Goal: Task Accomplishment & Management: Manage account settings

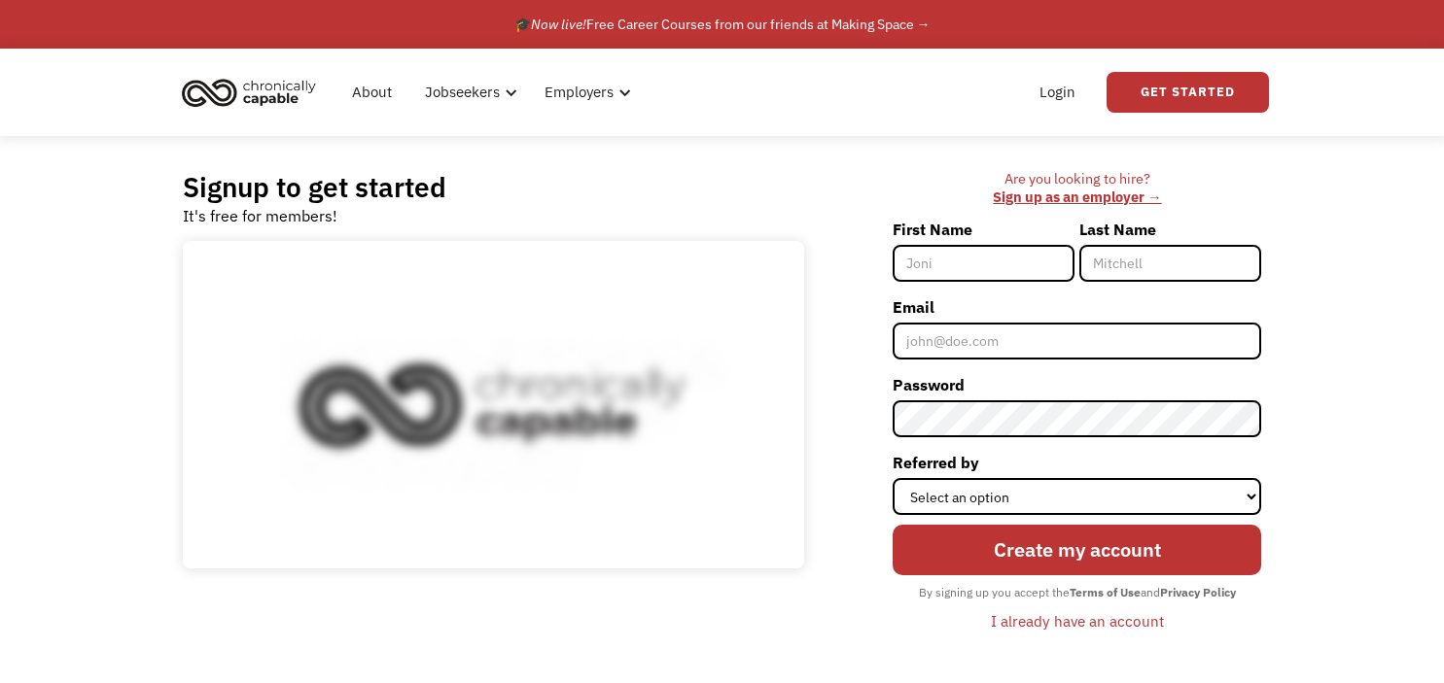
click at [1071, 93] on link "Login" at bounding box center [1057, 92] width 59 height 62
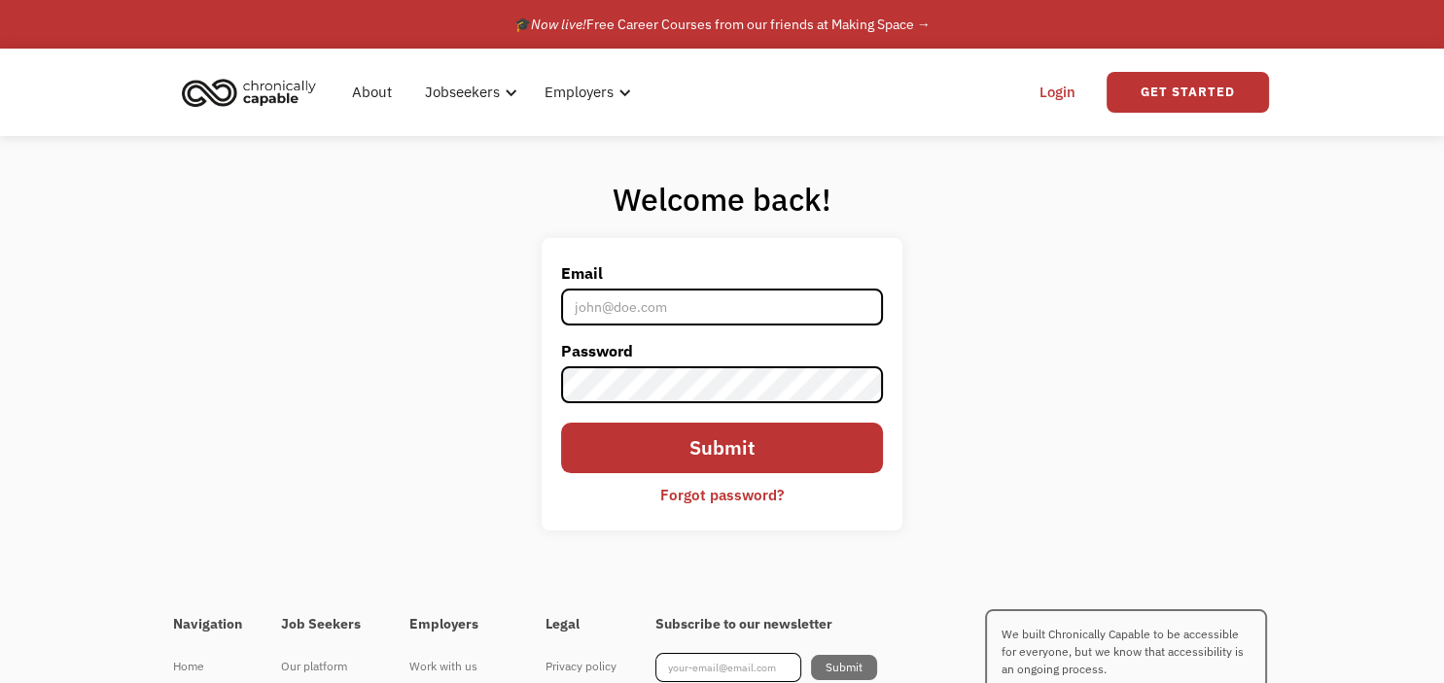
click at [1293, 296] on div "Welcome back! Email Password Submit Forgot password? Thank you! Your submission…" at bounding box center [722, 362] width 1444 height 452
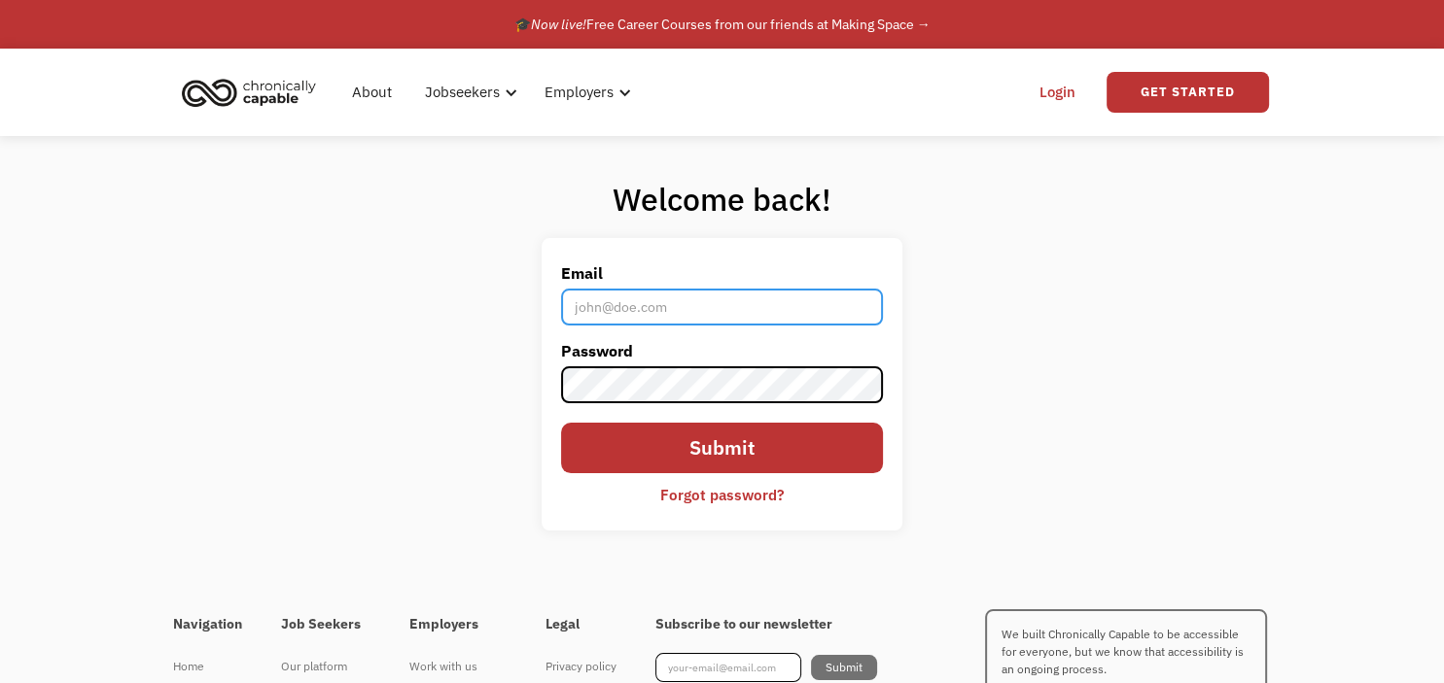
click at [830, 301] on input "Email" at bounding box center [722, 307] width 322 height 37
type input "skbishop360@gmail.com"
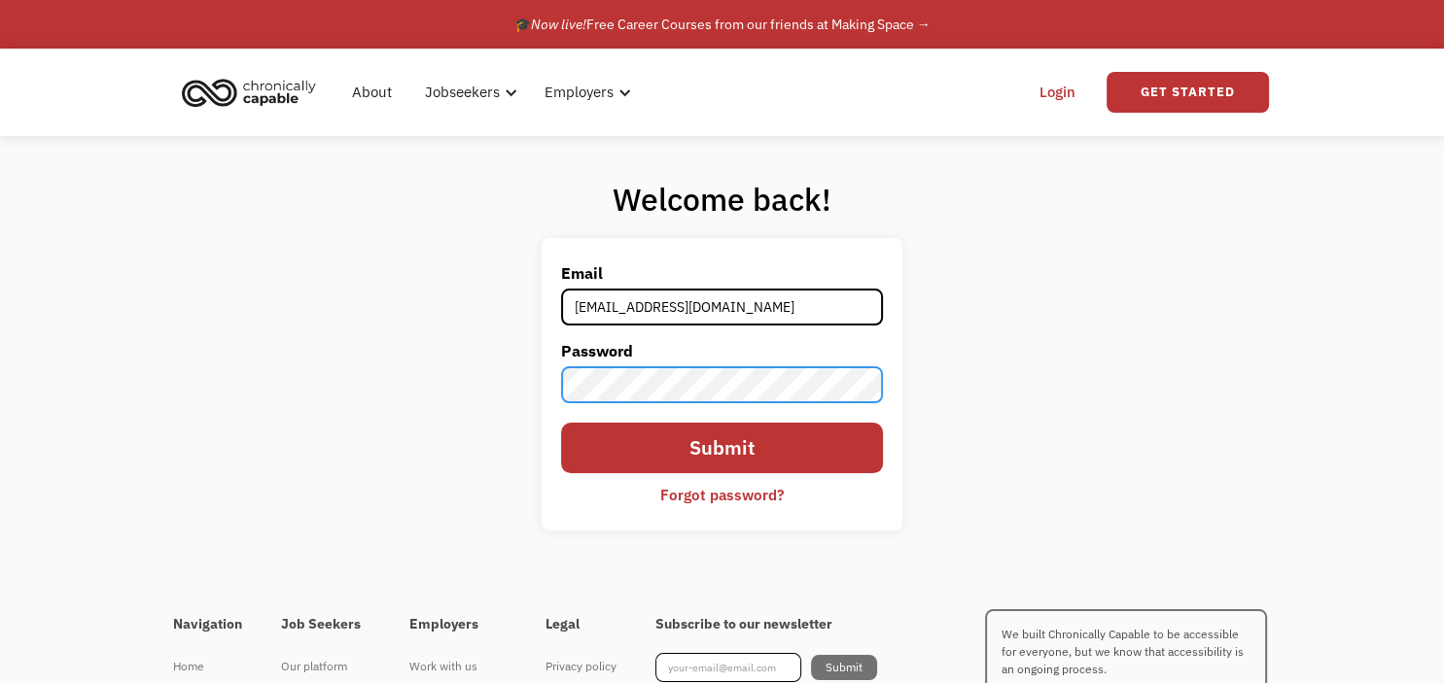
click at [561, 423] on input "Submit" at bounding box center [722, 448] width 322 height 51
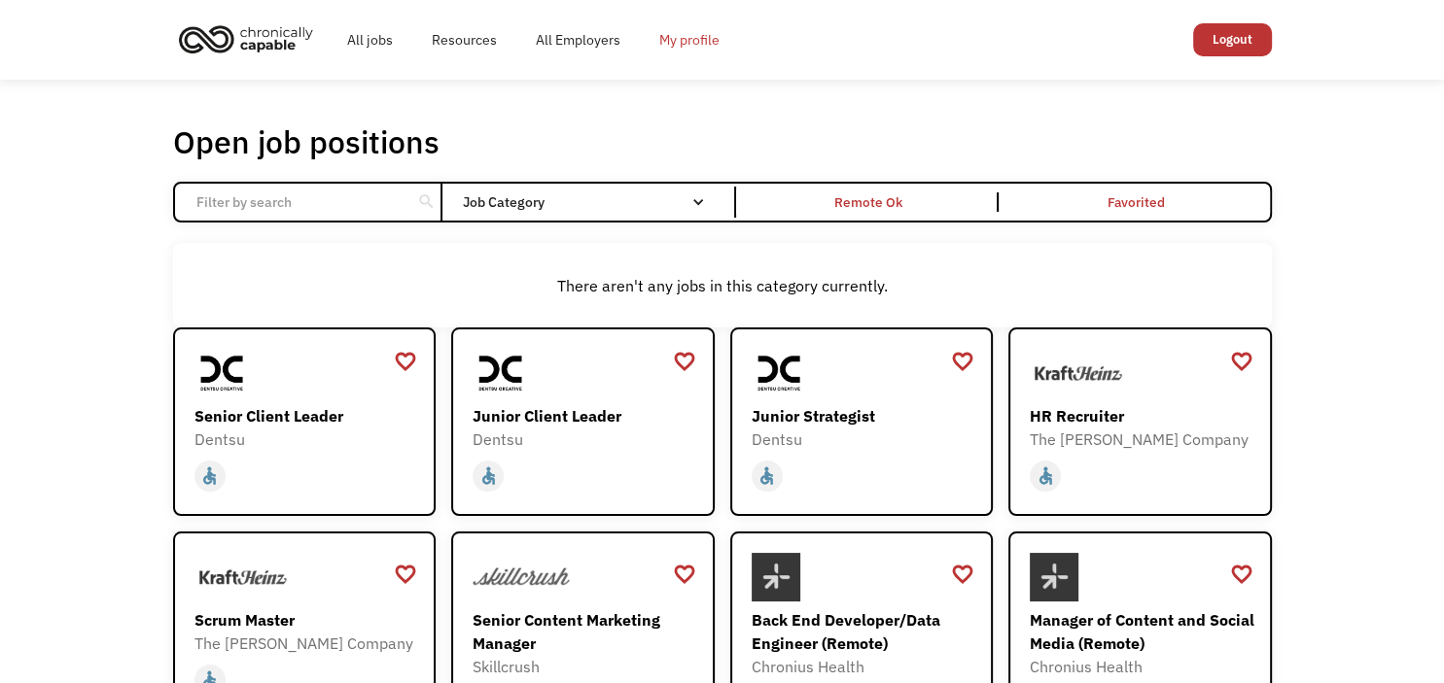
click at [690, 41] on link "My profile" at bounding box center [689, 40] width 99 height 62
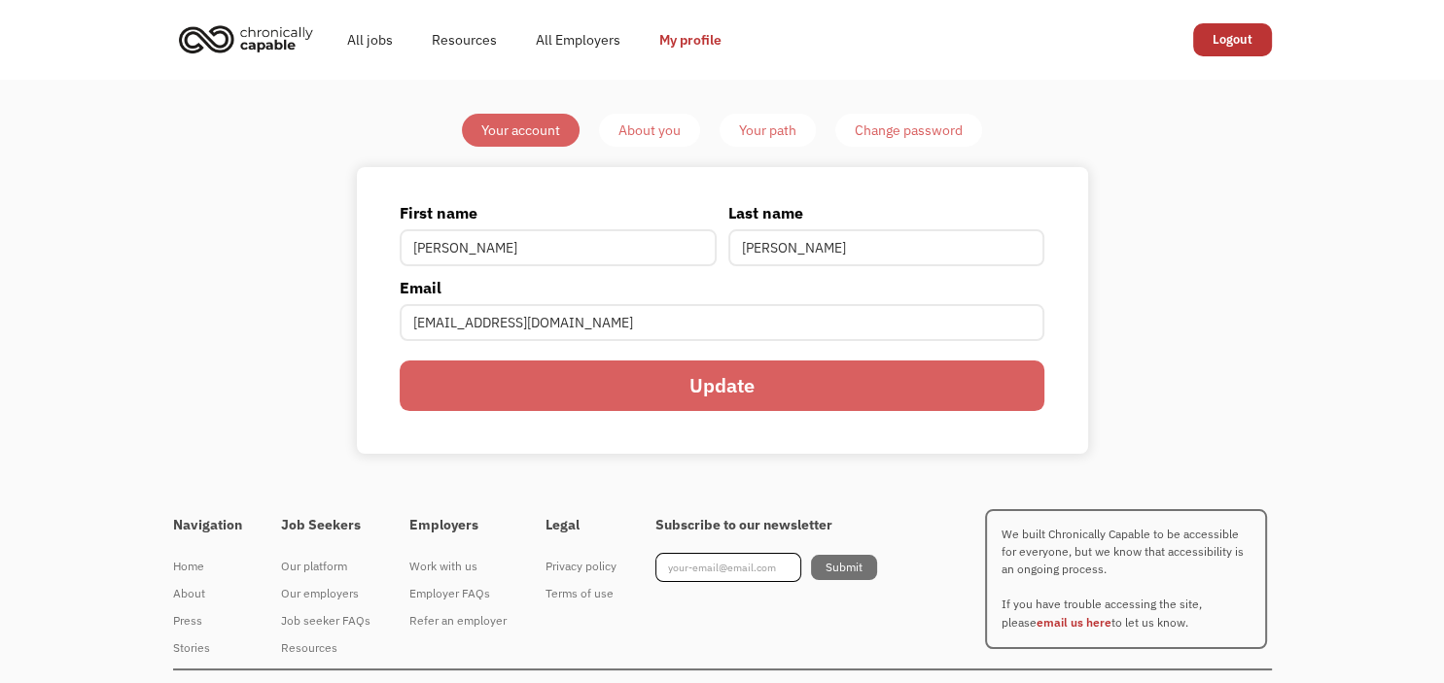
click at [655, 136] on div "About you" at bounding box center [649, 130] width 62 height 23
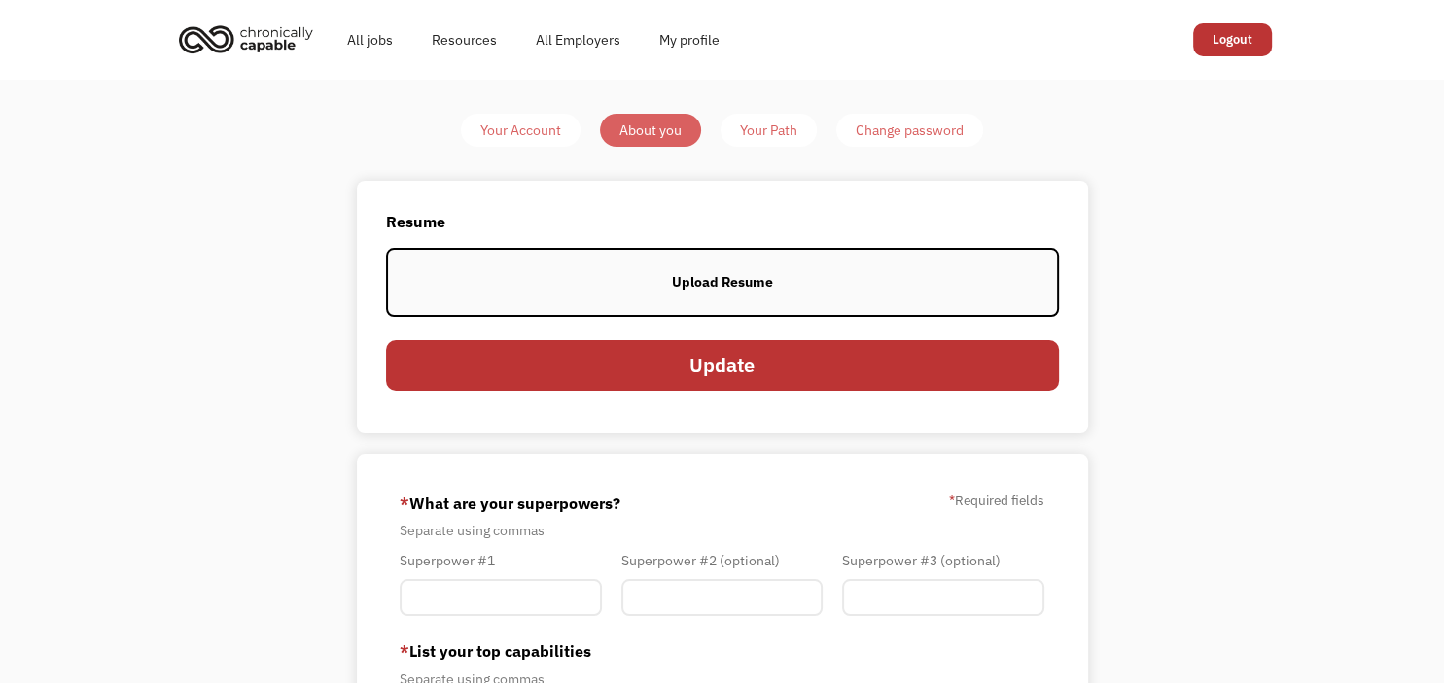
click at [686, 275] on div "Upload Resume" at bounding box center [722, 281] width 101 height 23
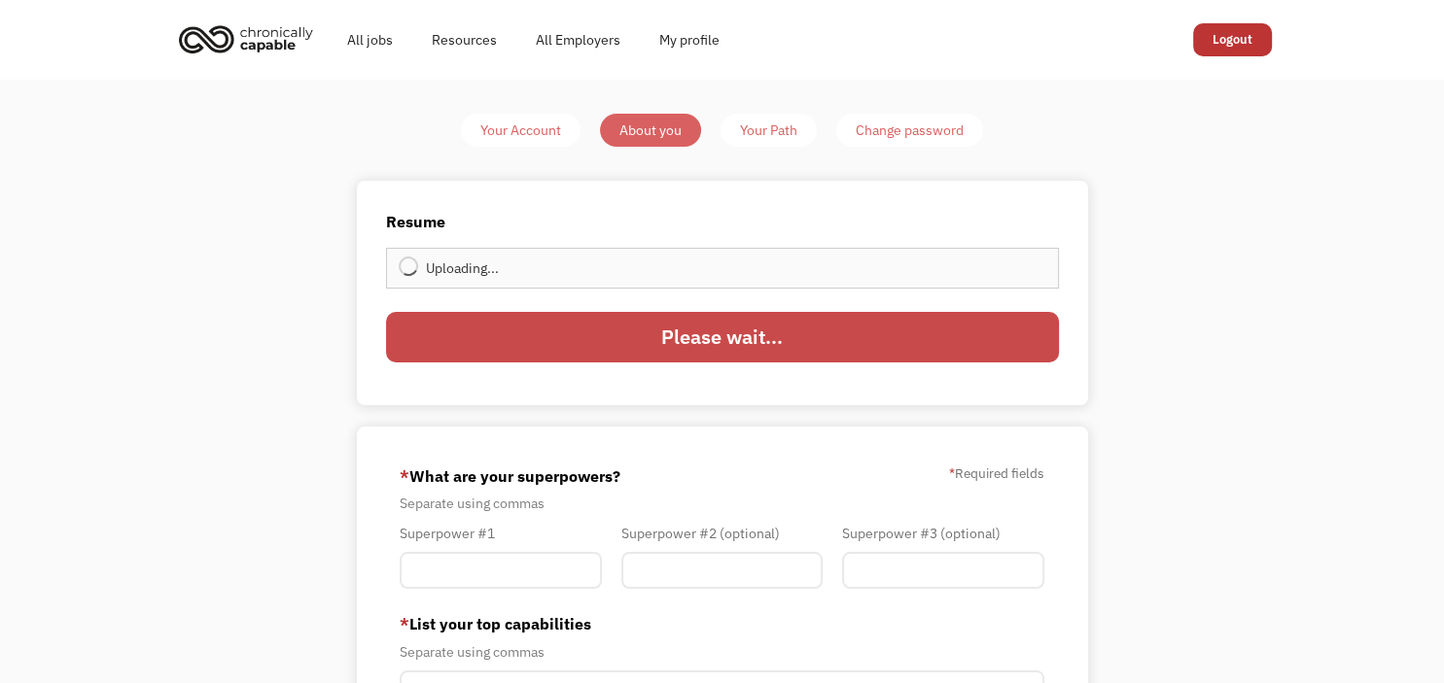
type input "Update"
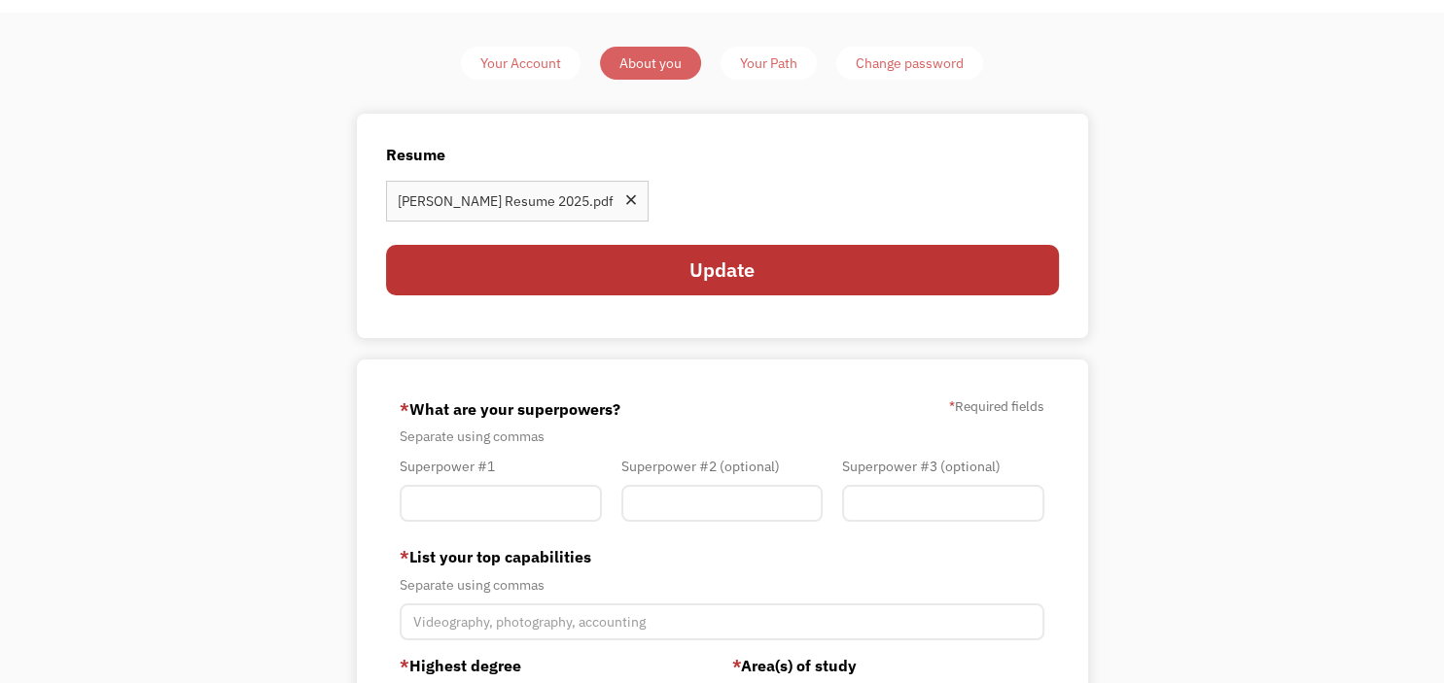
scroll to position [102, 0]
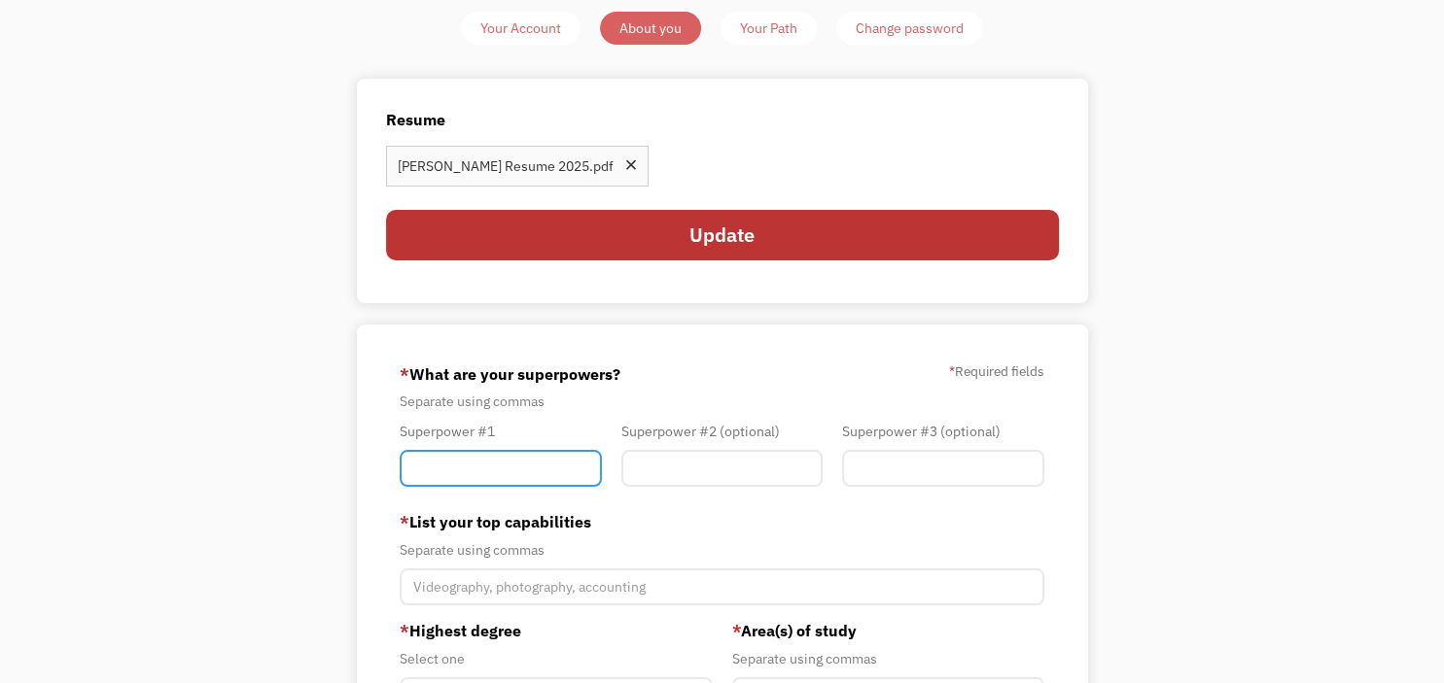
click at [566, 464] on input "Member-You-Update" at bounding box center [501, 468] width 202 height 37
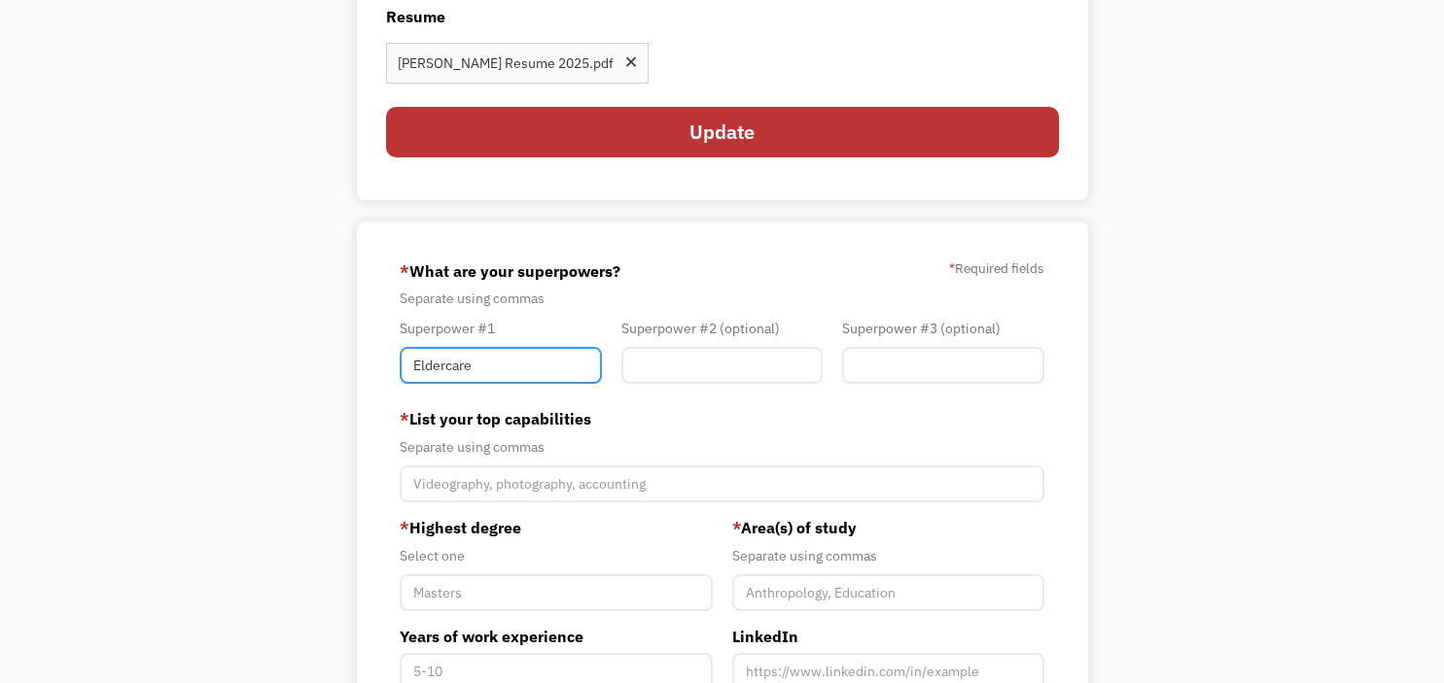
type input "Eldercare"
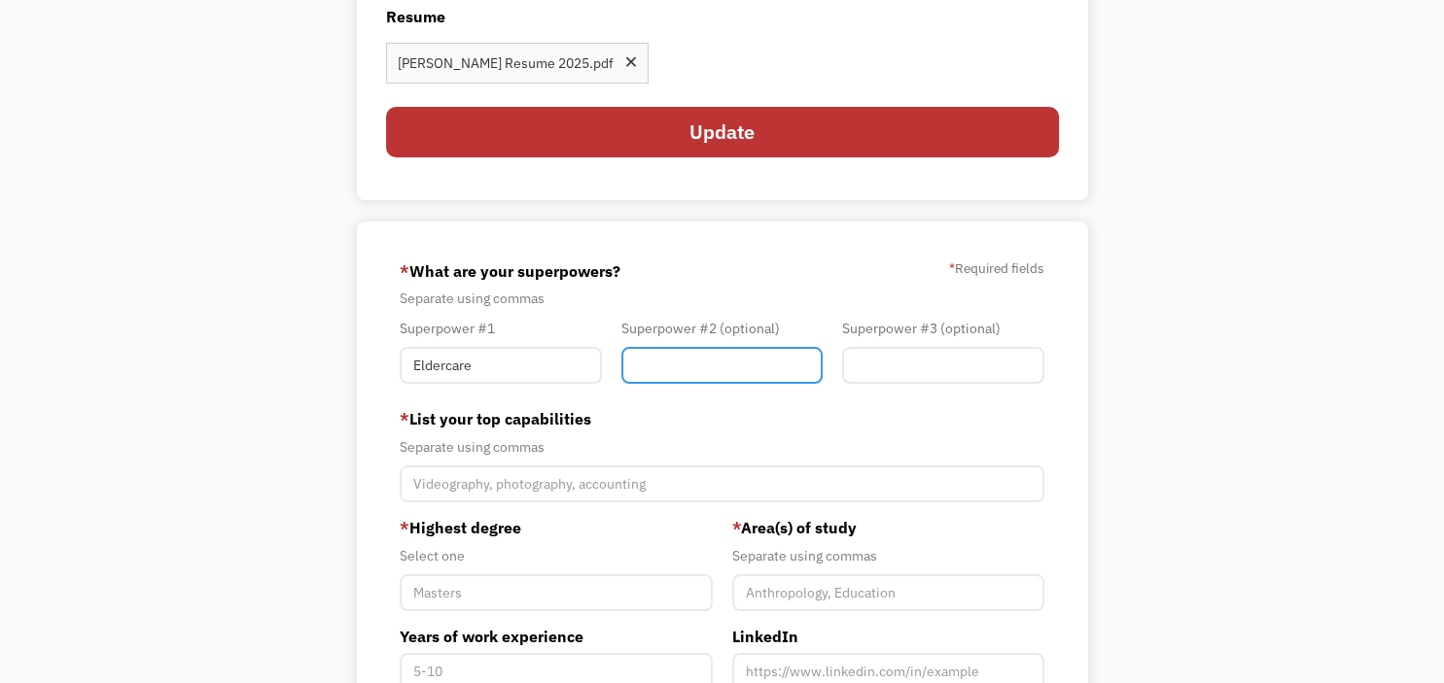
click at [781, 356] on input "Member-You-Update" at bounding box center [722, 365] width 202 height 37
type input "Communication"
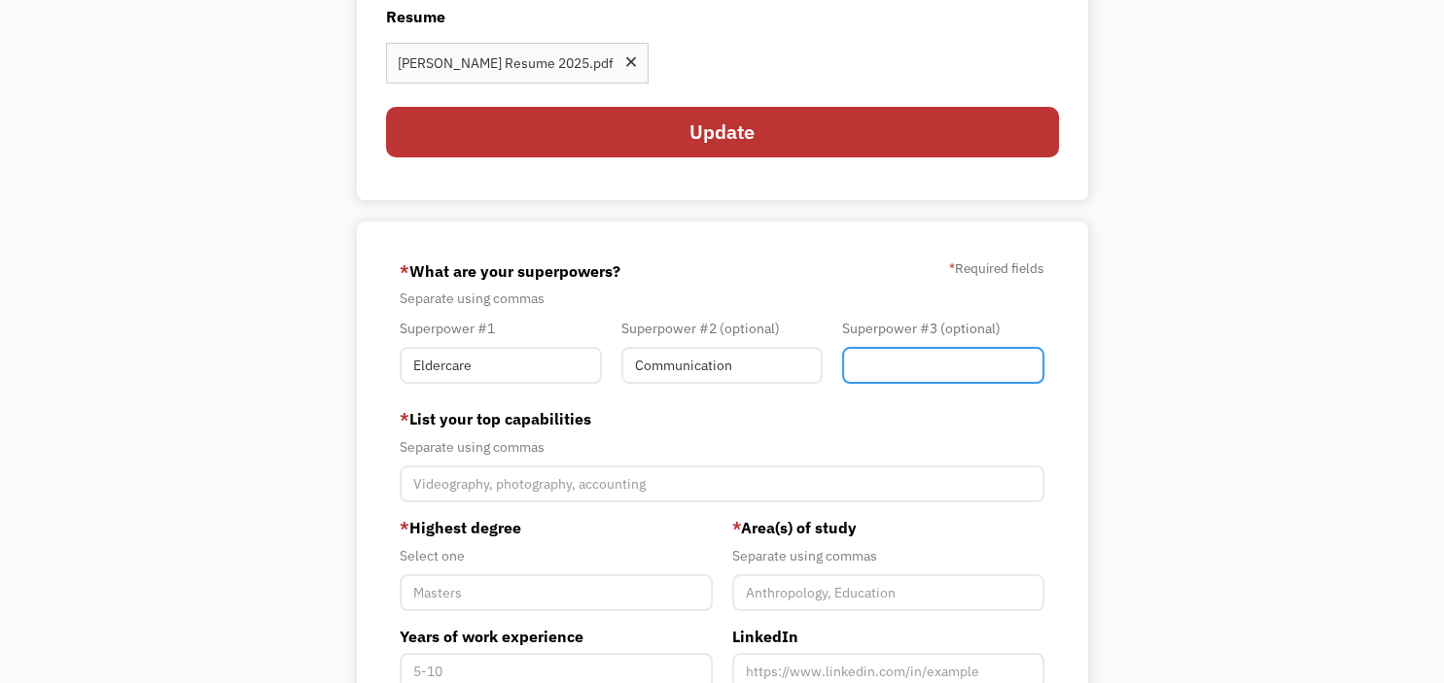
click at [889, 369] on input "Member-You-Update" at bounding box center [943, 365] width 202 height 37
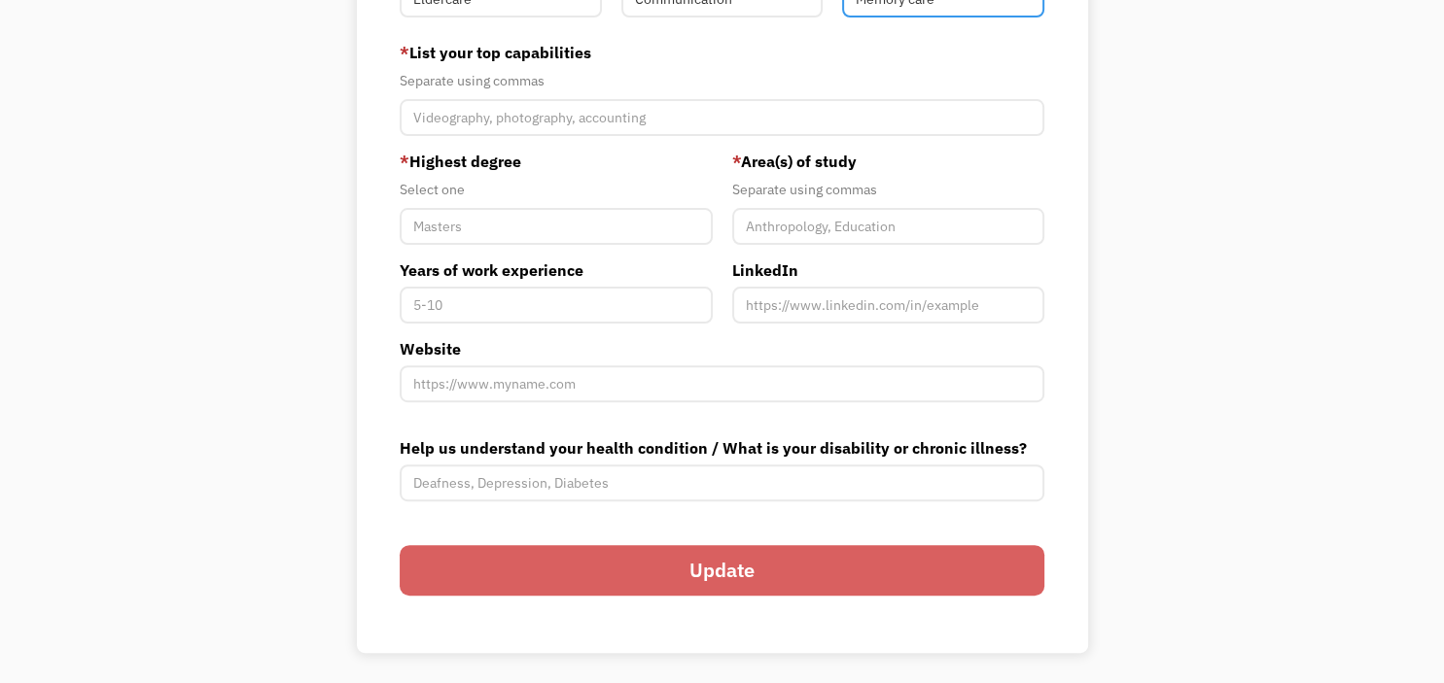
scroll to position [615, 0]
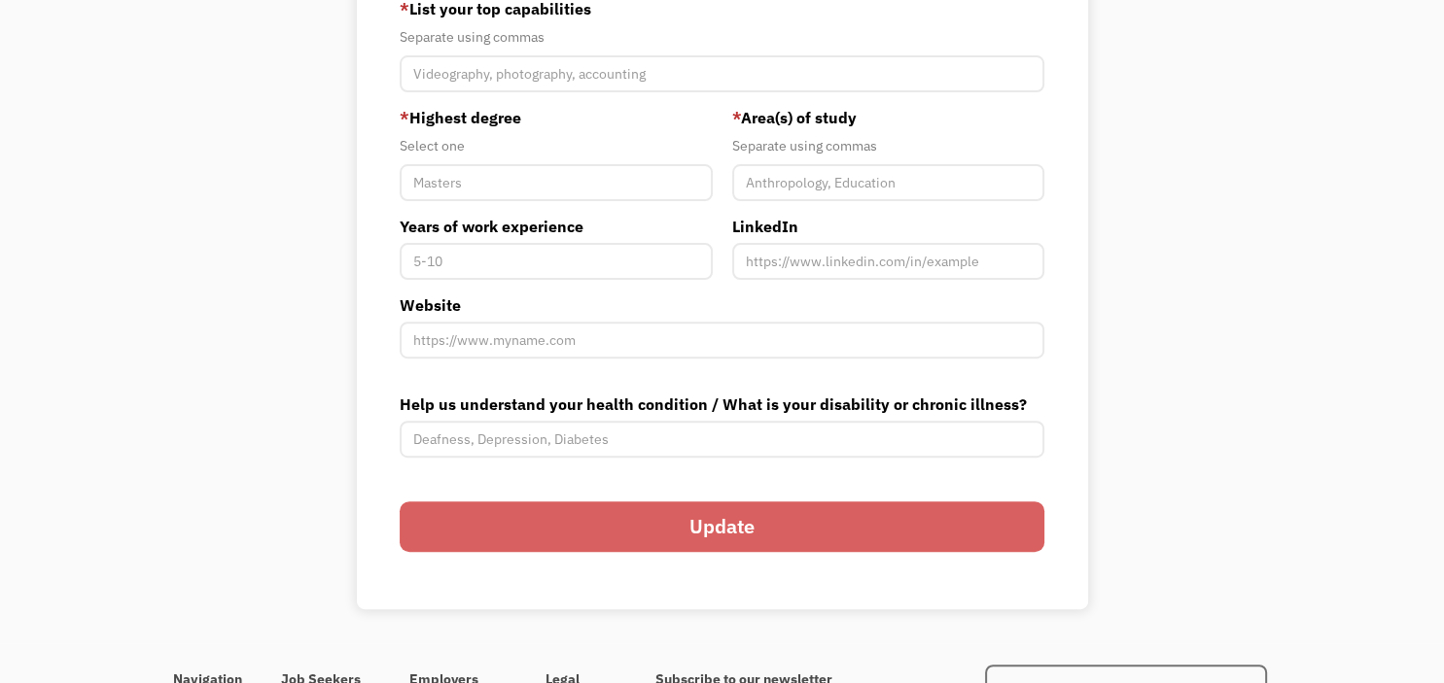
type input "Memory care"
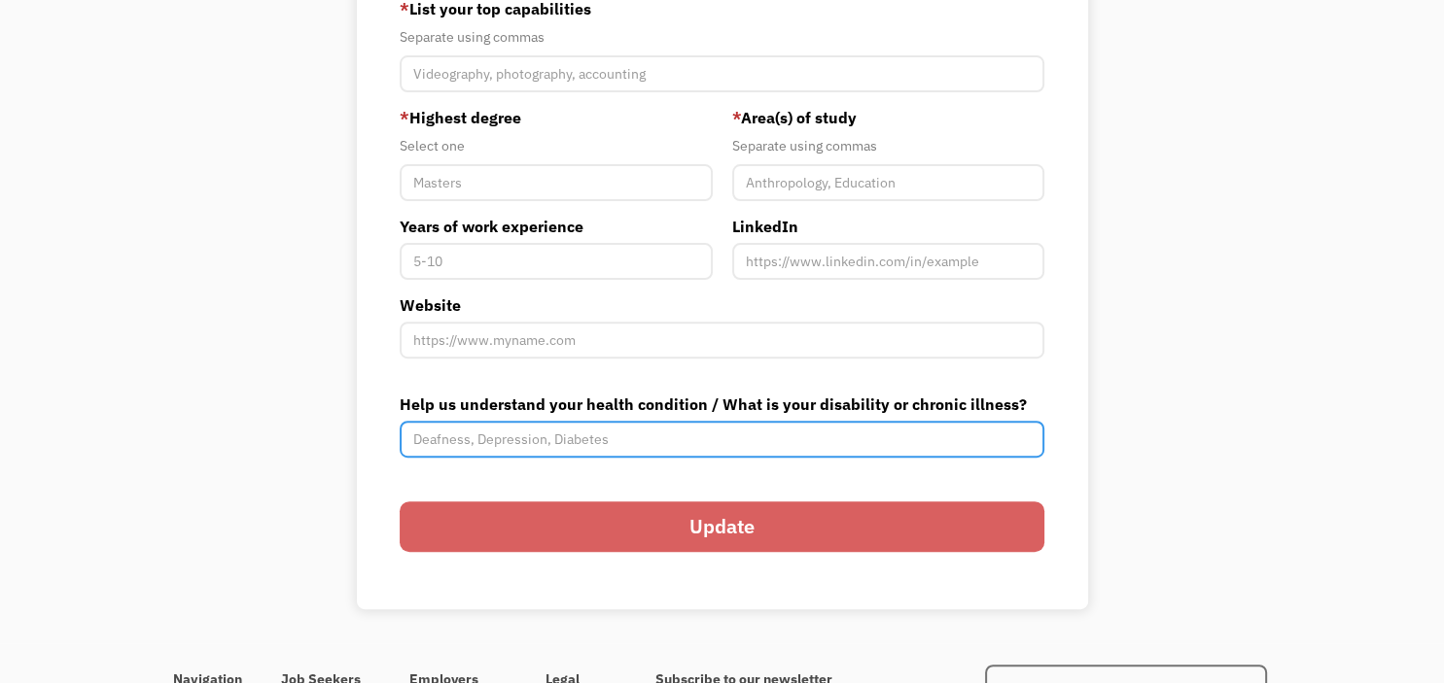
click at [695, 440] on input "Help us understand your health condition / What is your disability or chronic i…" at bounding box center [722, 439] width 645 height 37
type input "Hypermobile Ehlers-Danlos Syndrome, joint instability"
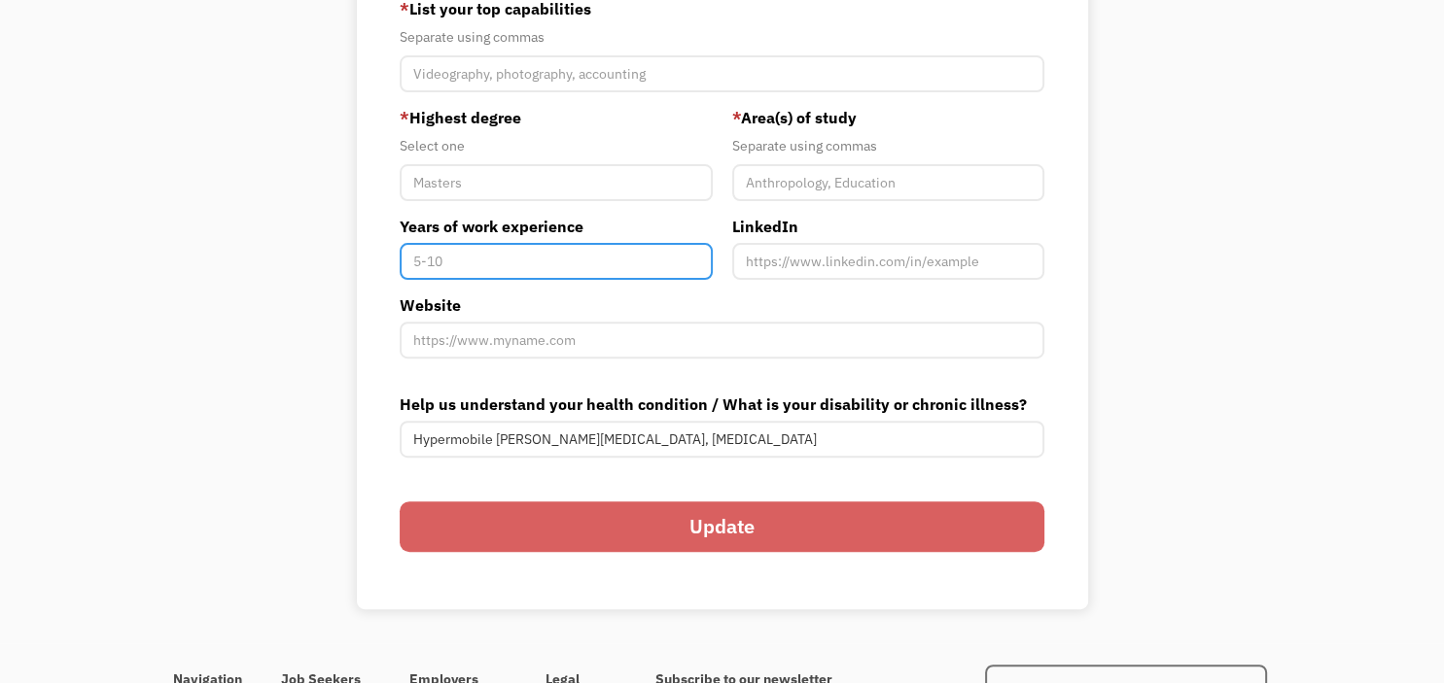
click at [531, 249] on input "Years of work experience" at bounding box center [556, 261] width 312 height 37
type input "9"
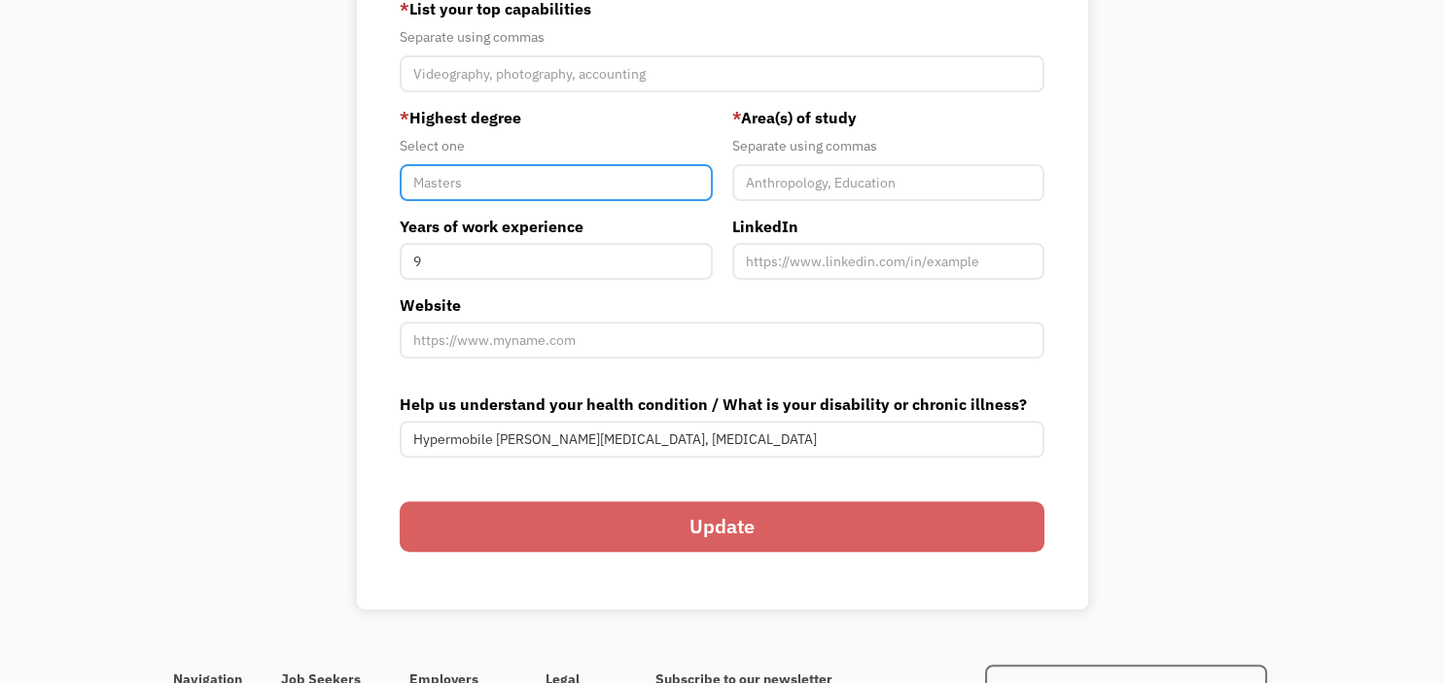
click at [493, 173] on input "Member-You-Update" at bounding box center [556, 182] width 312 height 37
type input "Bachelors"
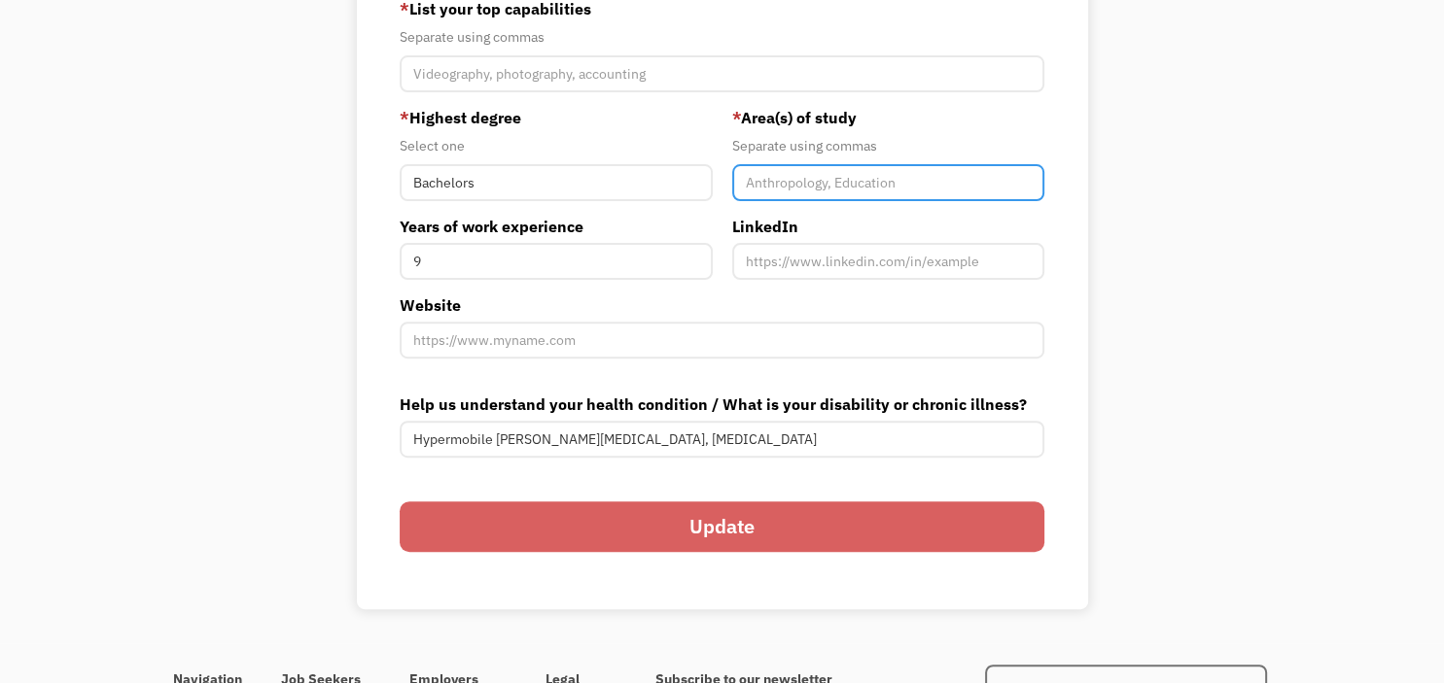
click at [872, 183] on input "Member-You-Update" at bounding box center [888, 182] width 312 height 37
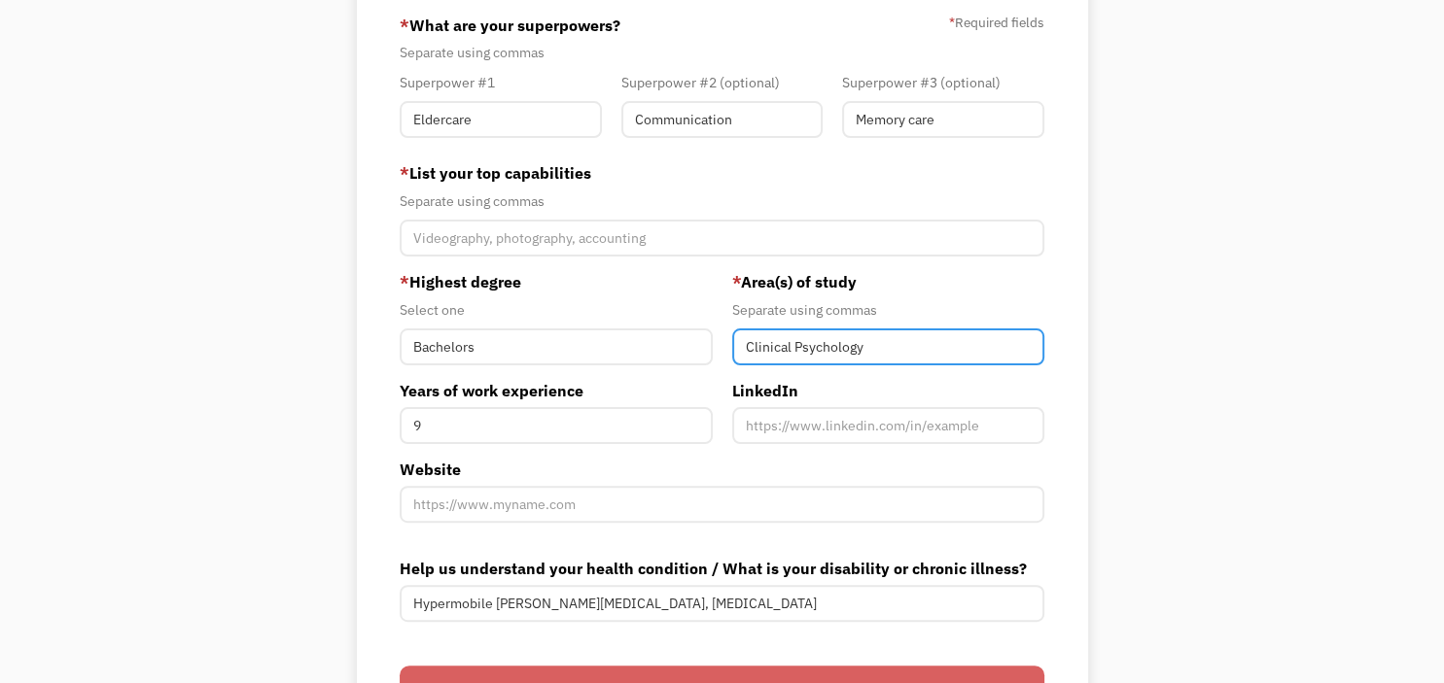
scroll to position [410, 0]
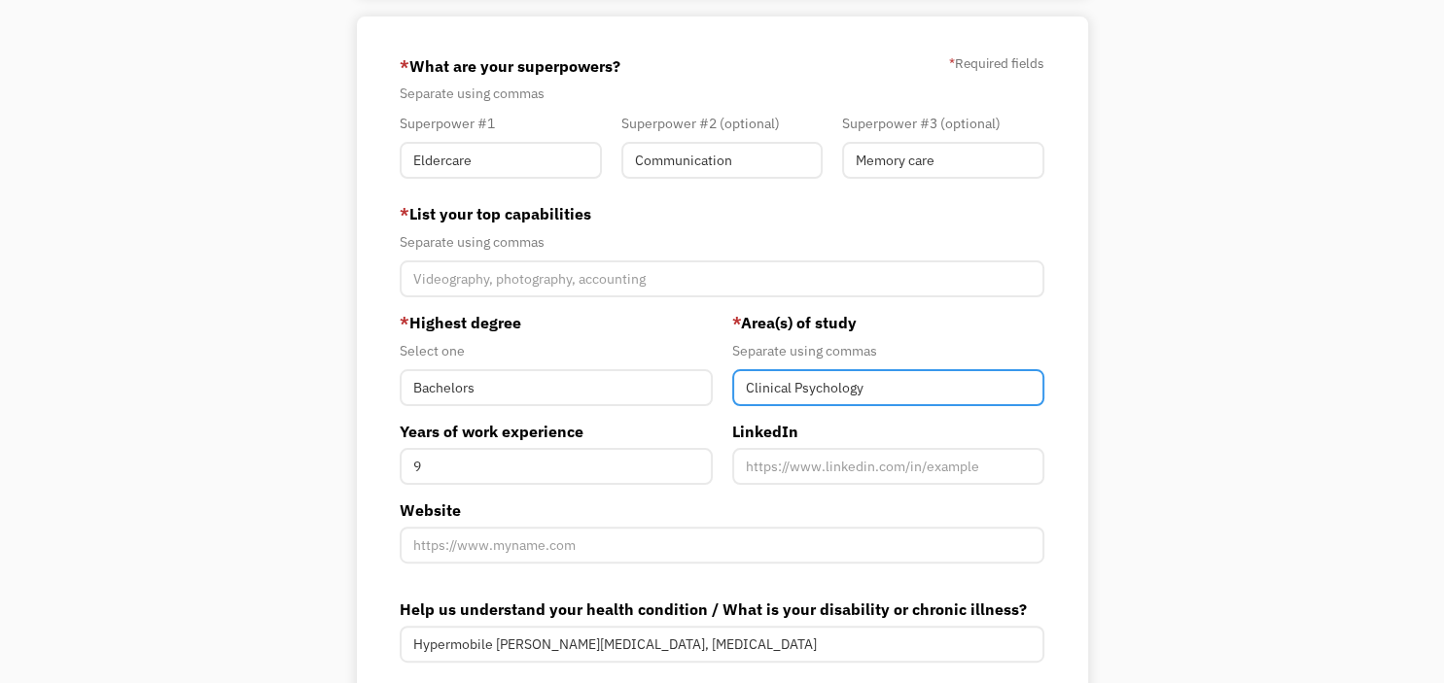
type input "Clinical Psychology"
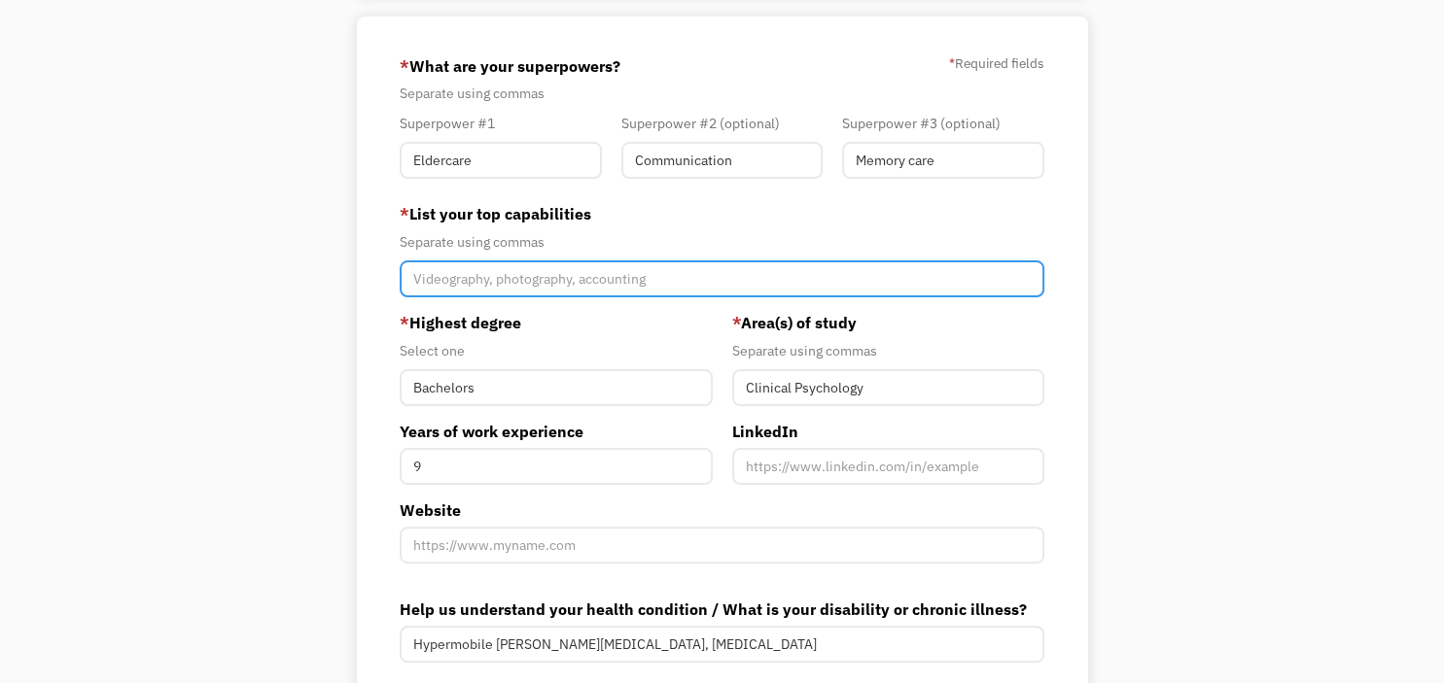
click at [574, 290] on input "Member-You-Update" at bounding box center [722, 279] width 645 height 37
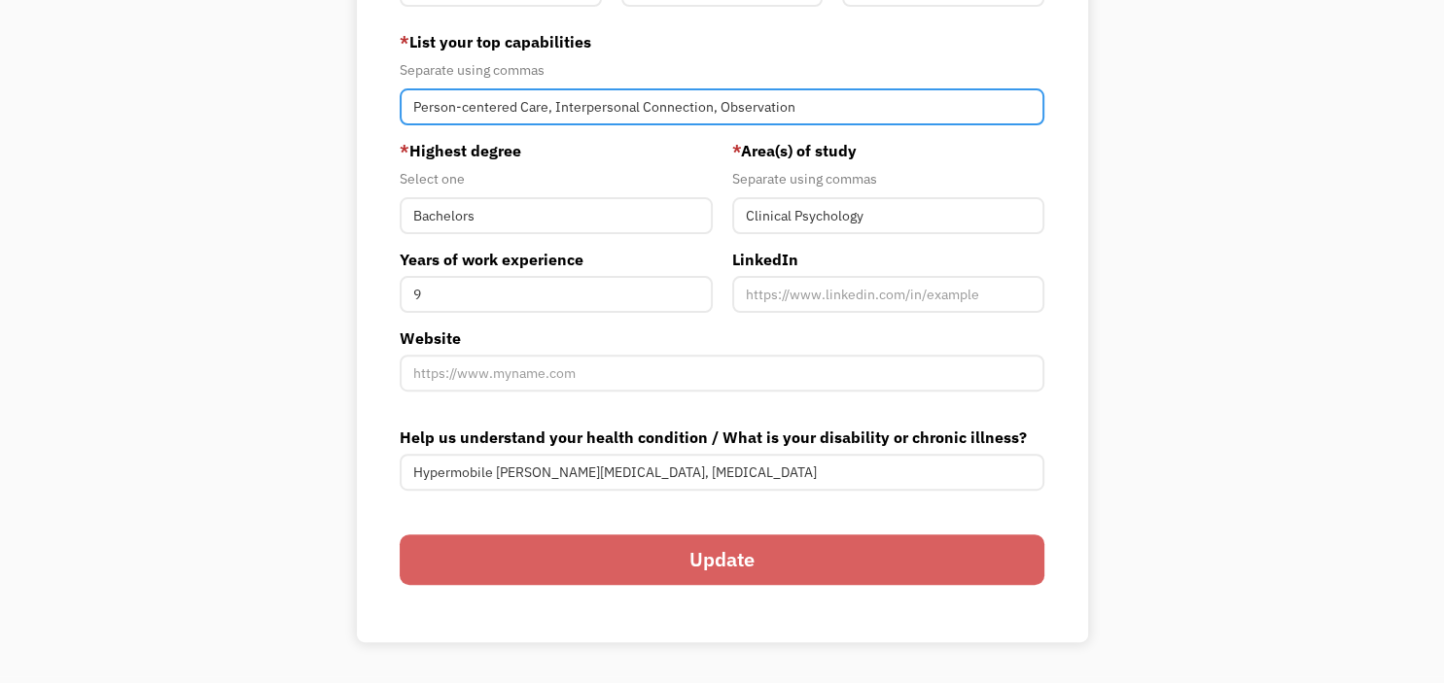
scroll to position [615, 0]
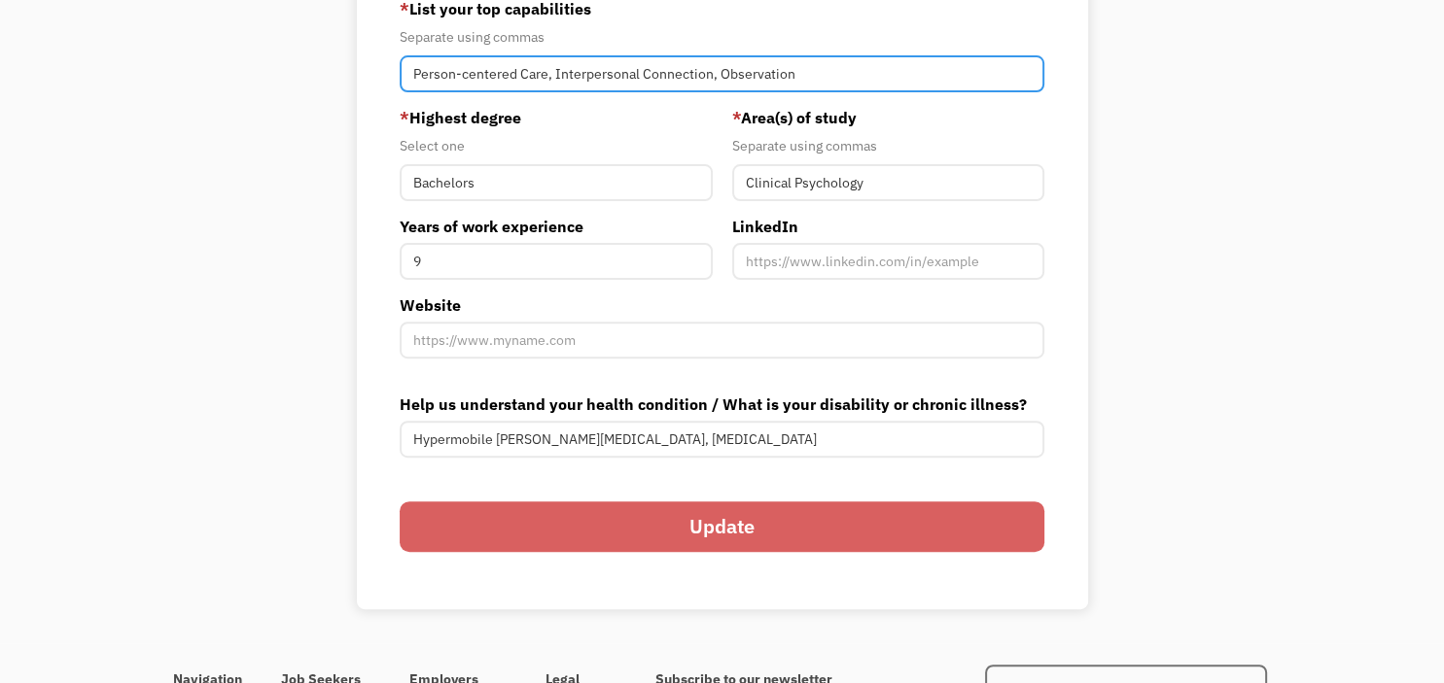
type input "Person-centered Care, Interpersonal Connection, Observation"
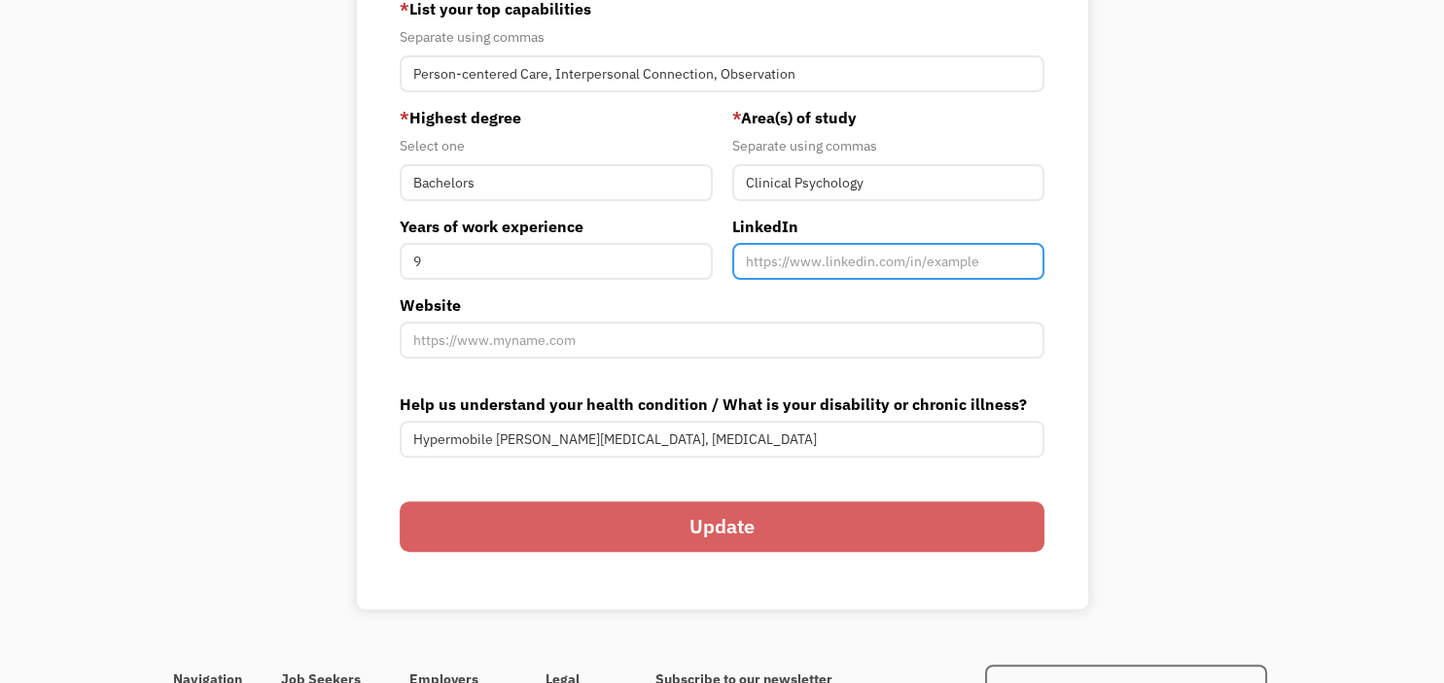
click at [823, 262] on input "Member-You-Update" at bounding box center [888, 261] width 312 height 37
paste input "[DOMAIN_NAME][URL][PERSON_NAME]"
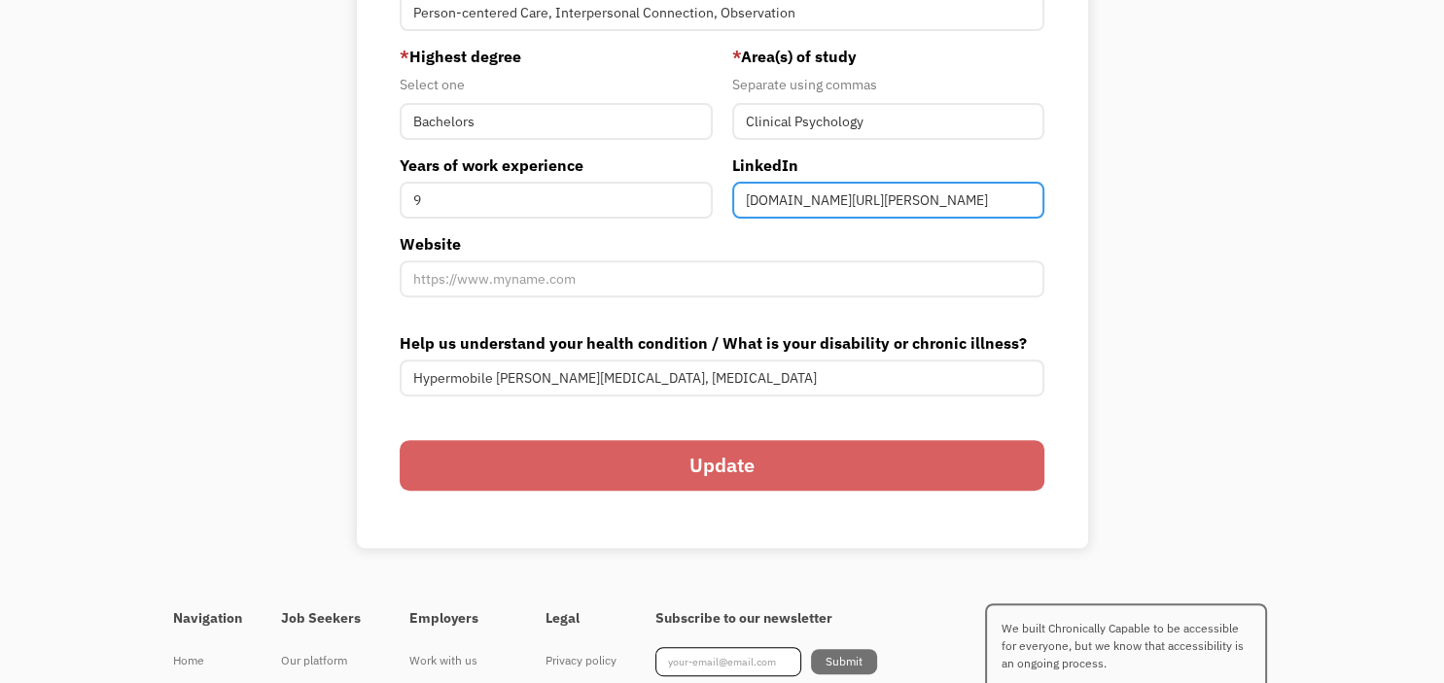
scroll to position [718, 0]
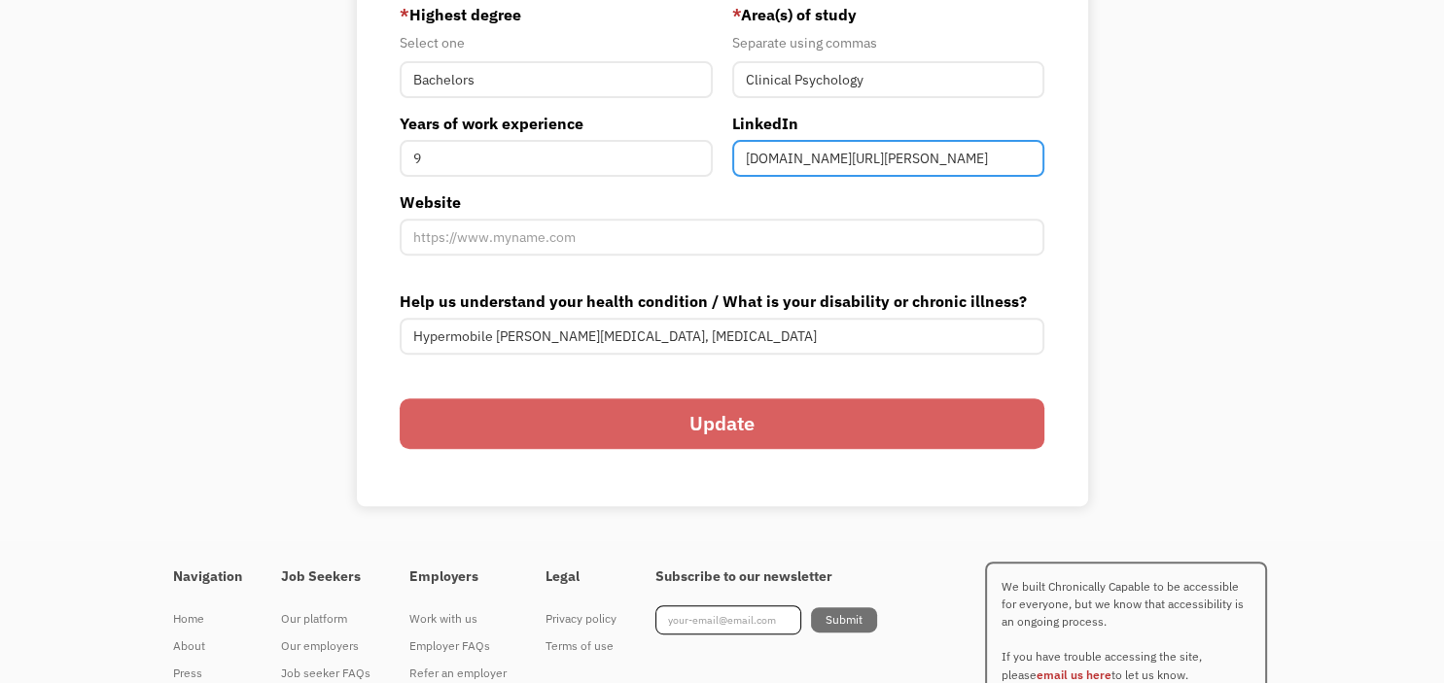
type input "[DOMAIN_NAME][URL][PERSON_NAME]"
click at [753, 413] on input "Update" at bounding box center [722, 424] width 645 height 51
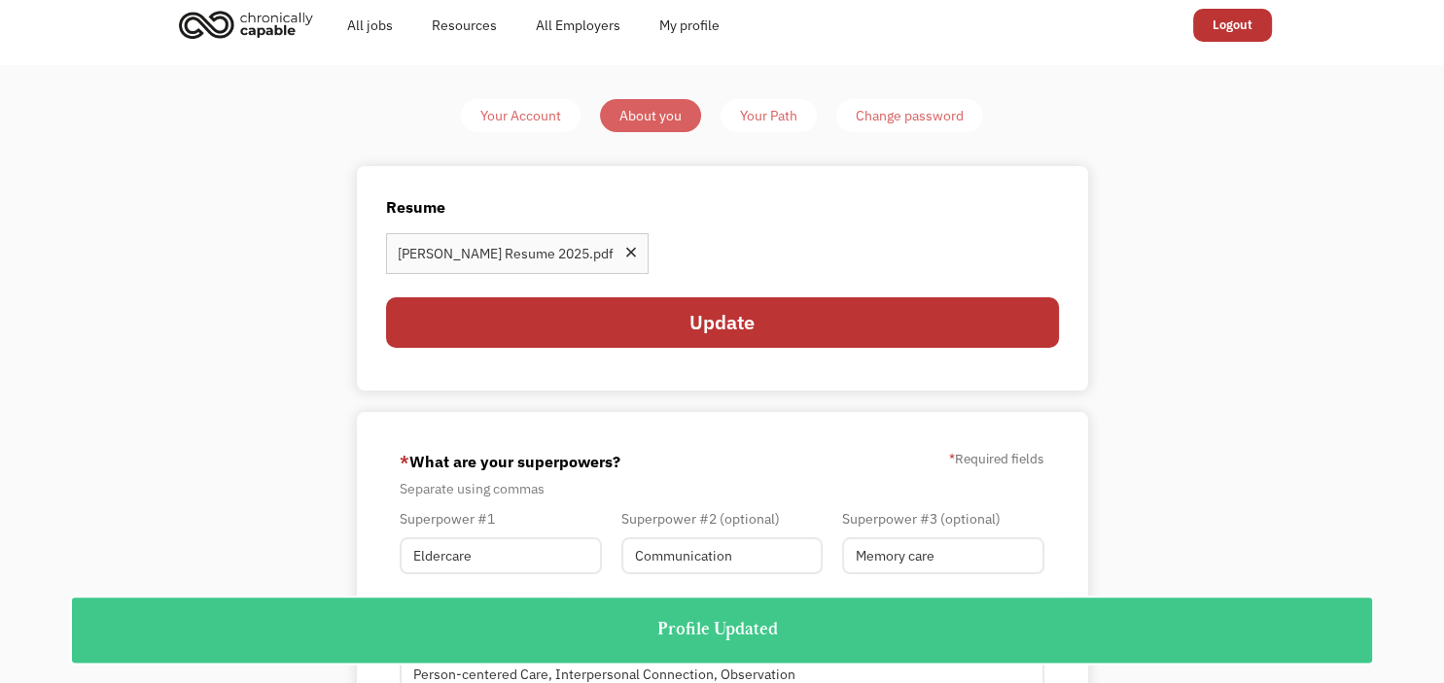
scroll to position [0, 0]
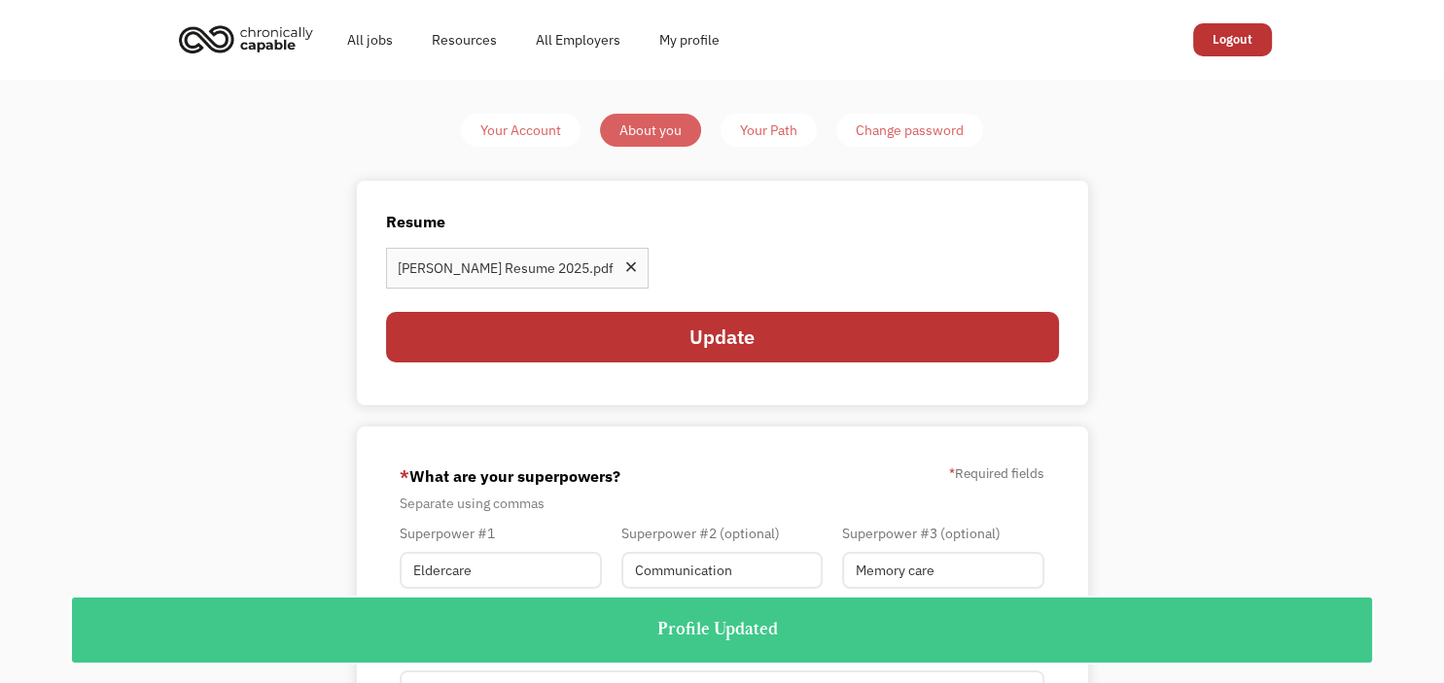
click at [767, 140] on div "Your Path" at bounding box center [768, 130] width 57 height 23
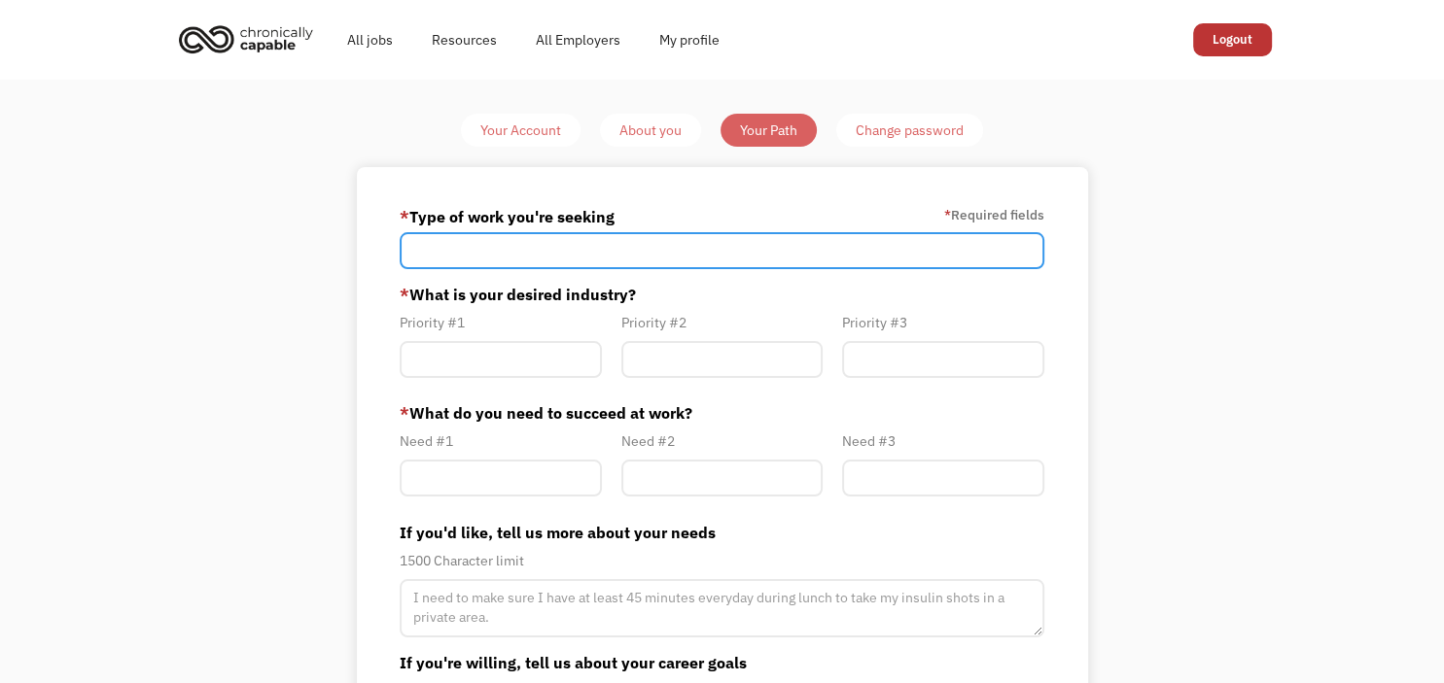
click at [614, 244] on input "Member-Path-Update" at bounding box center [722, 250] width 645 height 37
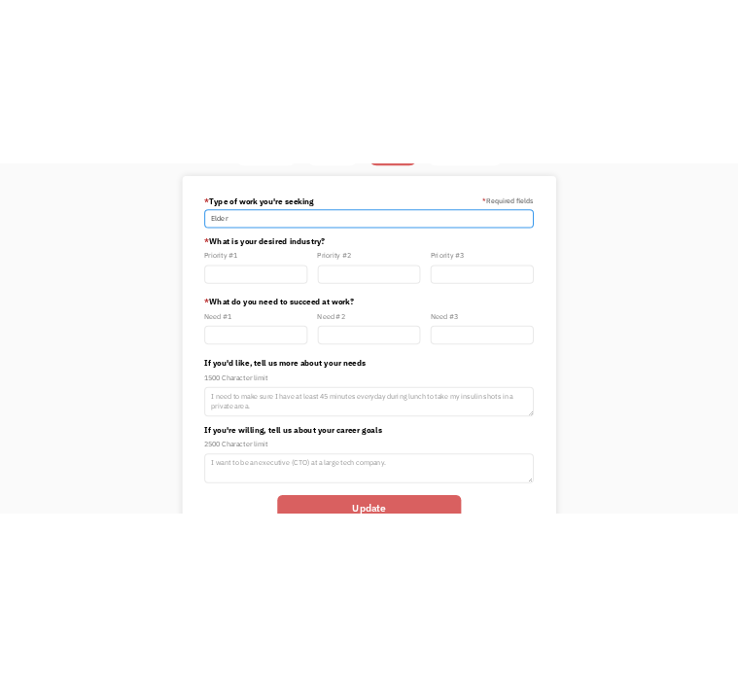
scroll to position [102, 0]
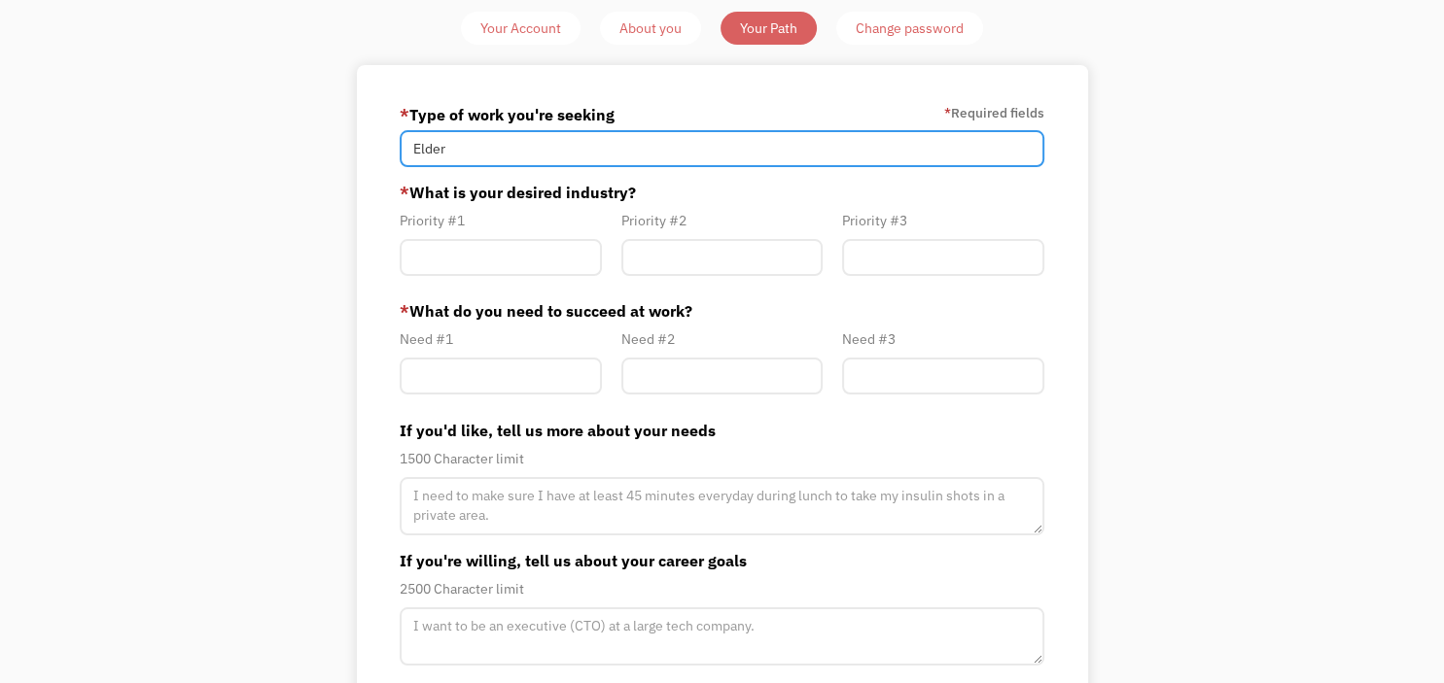
type input "Elder"
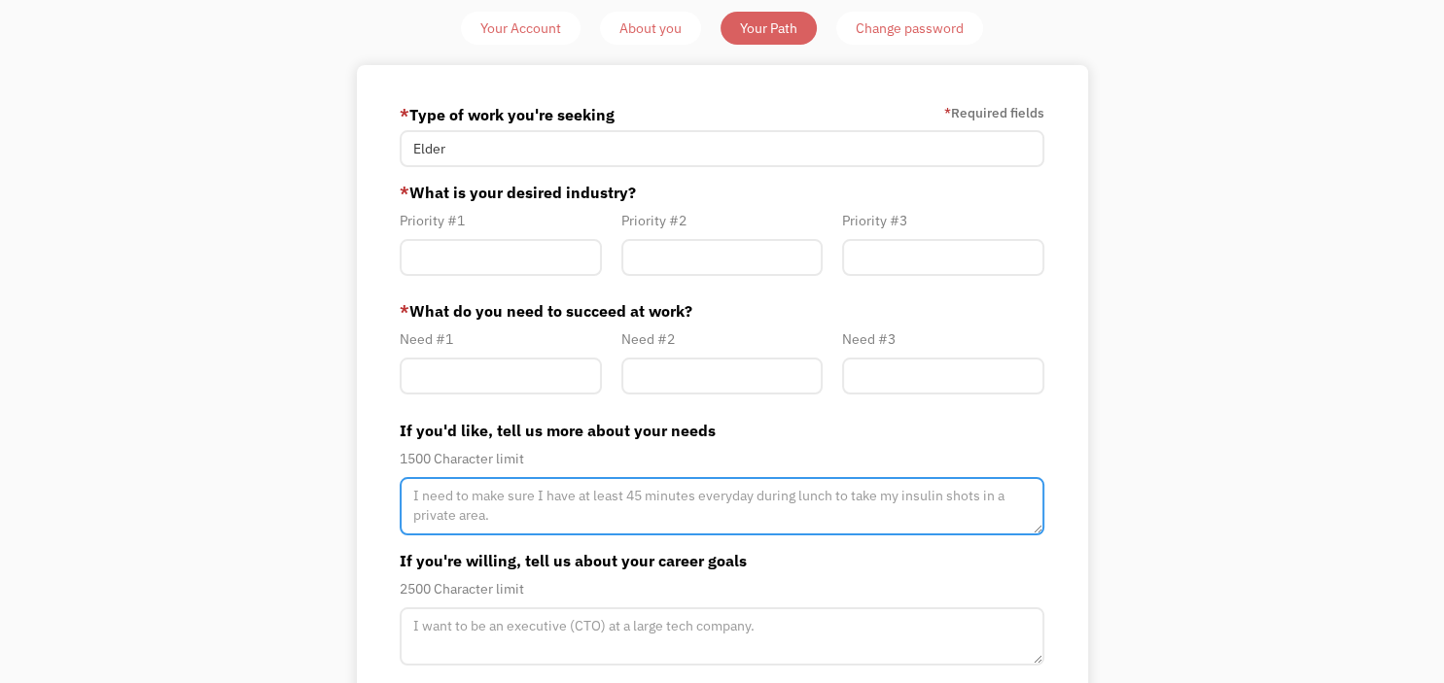
click at [994, 502] on textarea "Member-Path-Update" at bounding box center [722, 506] width 645 height 58
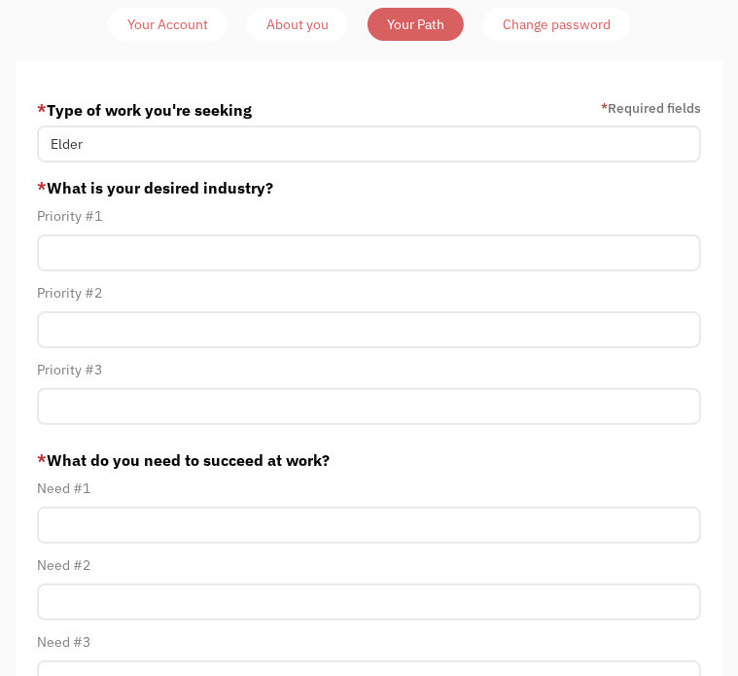
type textarea "I need part-time work to balance the needs of my"
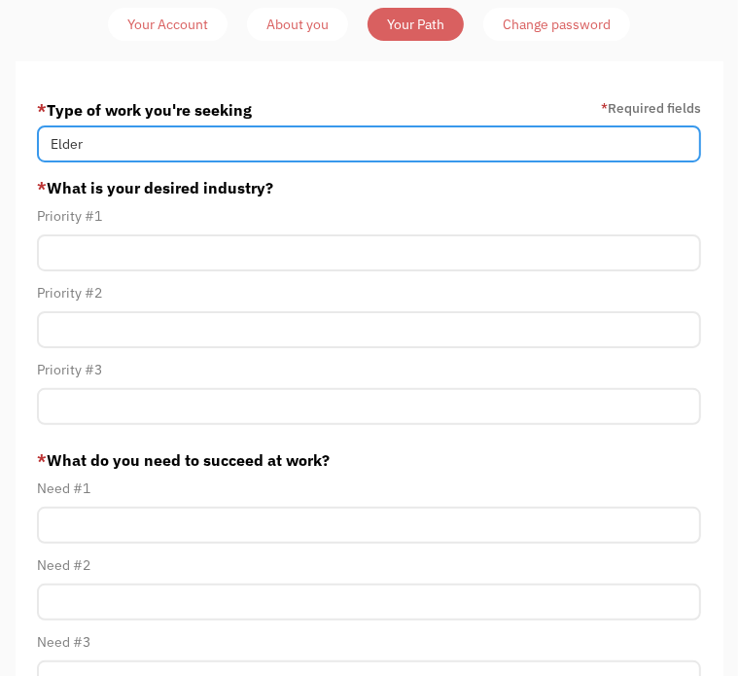
click at [133, 144] on input "Elder" at bounding box center [368, 143] width 663 height 37
type input "Elder Companion, Memory Care, or Assisted Living Aide"
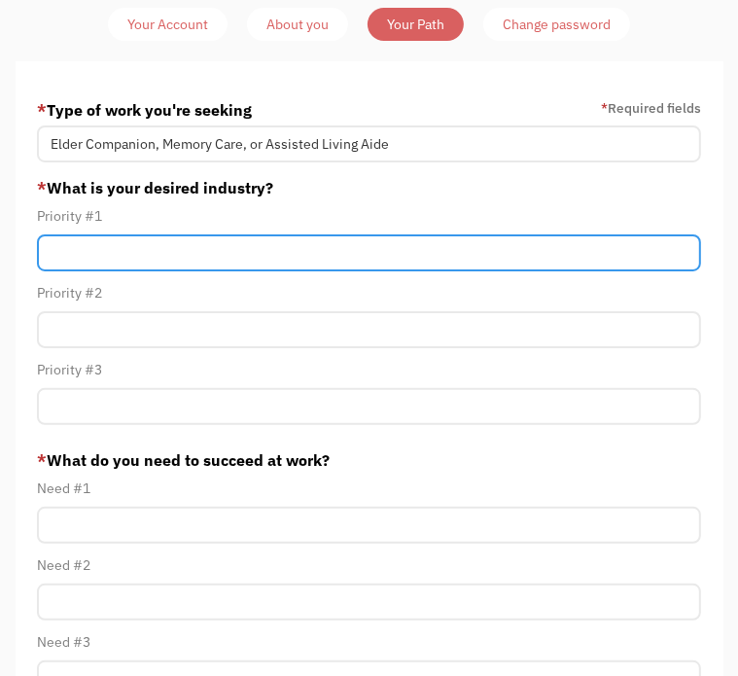
click at [119, 248] on input "Member-Path-Update" at bounding box center [368, 252] width 663 height 37
type input "Eldercare"
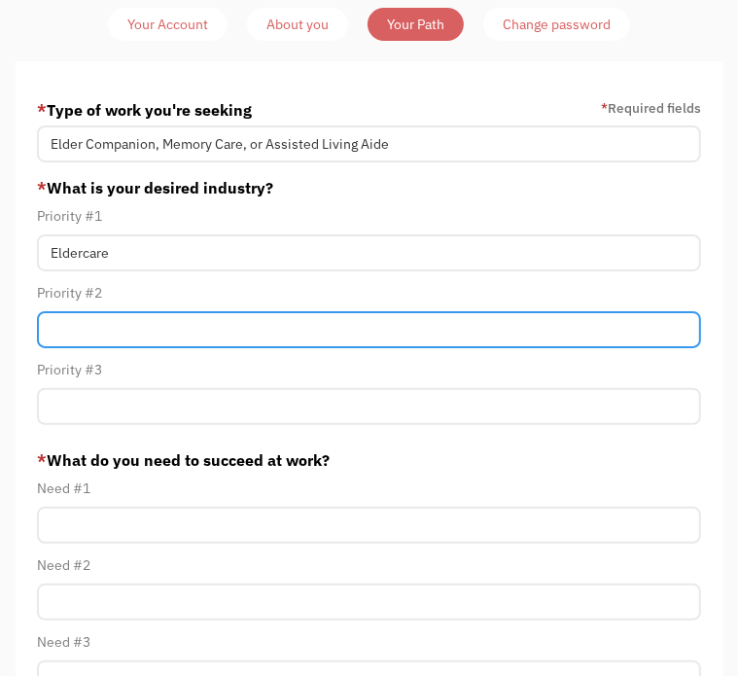
click at [88, 325] on input "Member-Path-Update" at bounding box center [368, 329] width 663 height 37
type input "Memory Care"
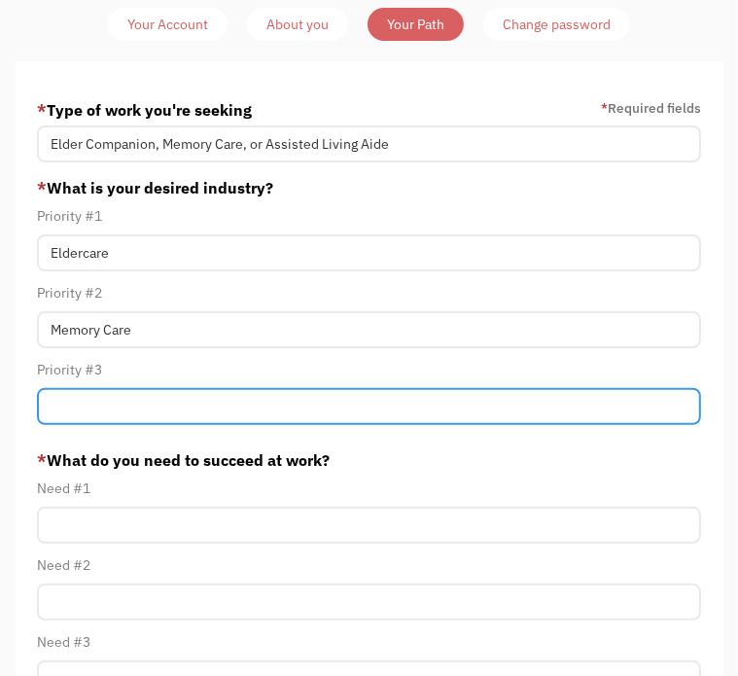
click at [87, 398] on input "Member-Path-Update" at bounding box center [368, 406] width 663 height 37
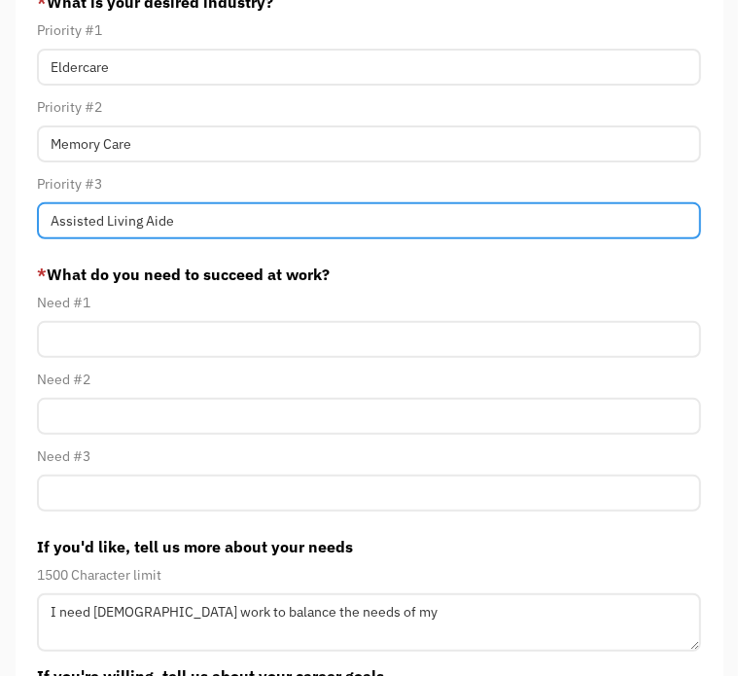
scroll to position [307, 0]
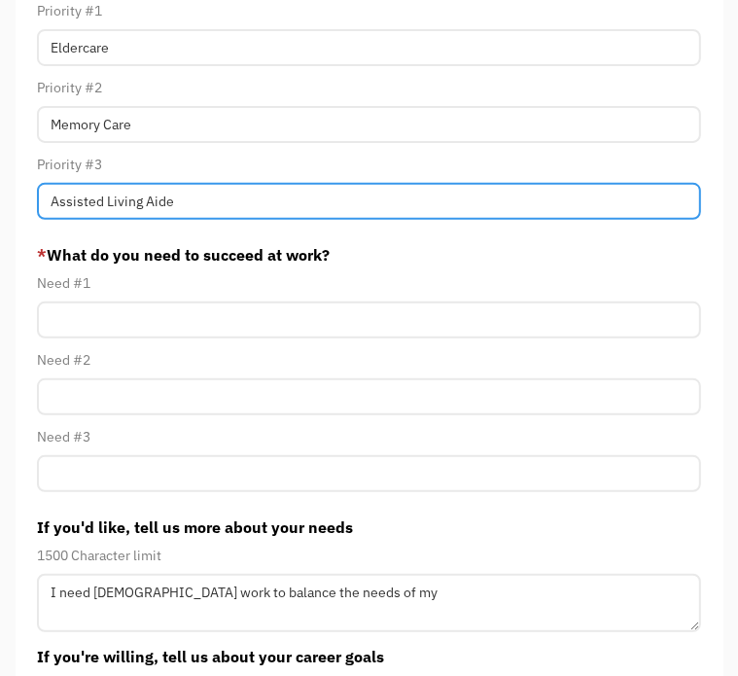
type input "Assisted Living Aide"
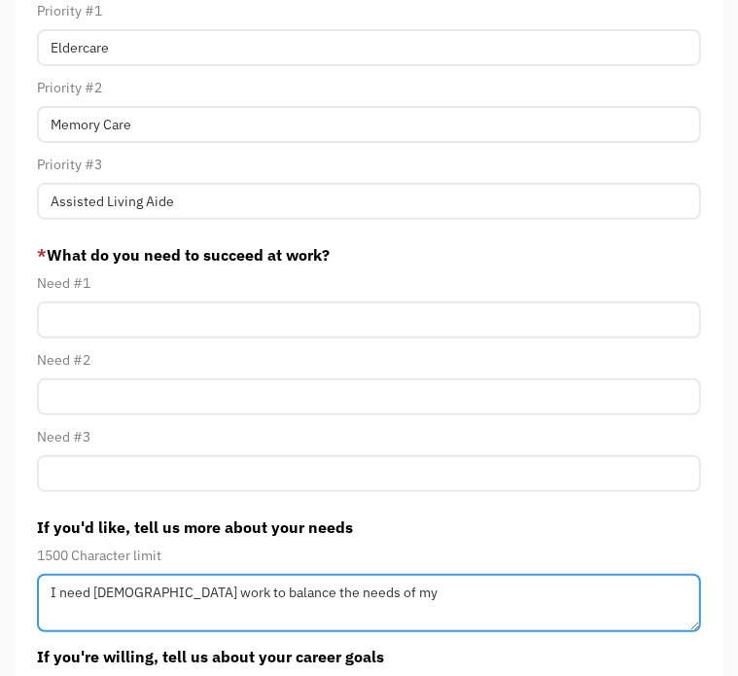
click at [377, 594] on textarea "I need part-time work to balance the needs of my" at bounding box center [368, 603] width 663 height 58
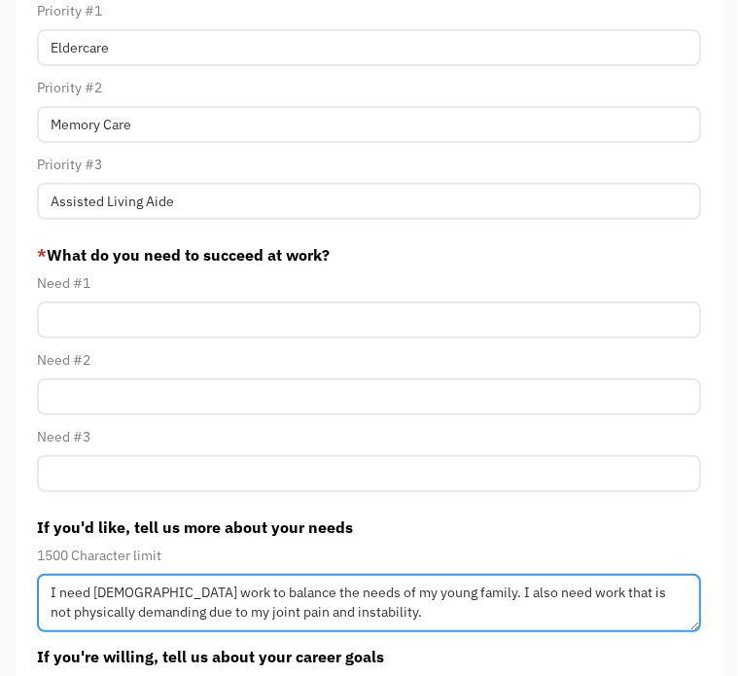
type textarea "I need part-time work to balance the needs of my young family. I also need work…"
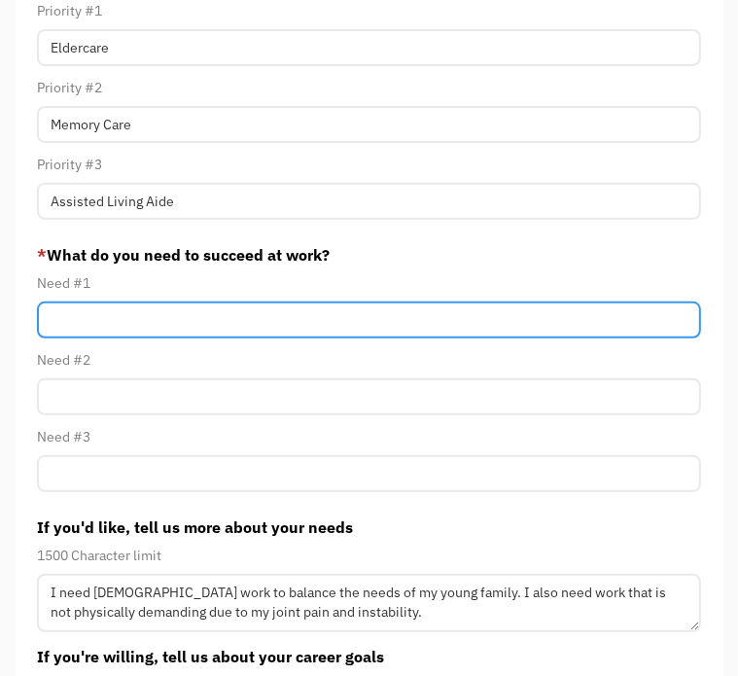
click at [376, 318] on input "Member-Path-Update" at bounding box center [368, 319] width 663 height 37
type input "Supportive administration and supervisors"
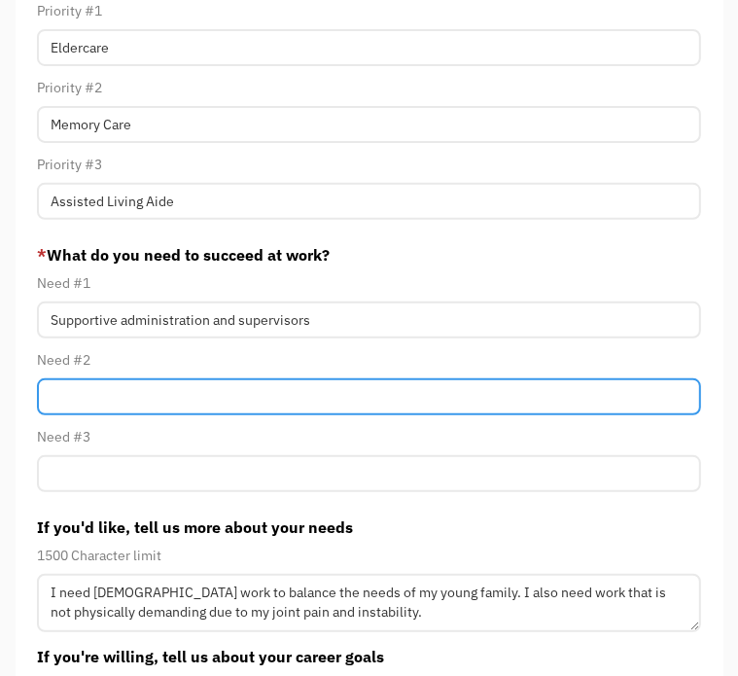
click at [324, 390] on input "Member-Path-Update" at bounding box center [368, 396] width 663 height 37
type input "Flexibility in scheduling"
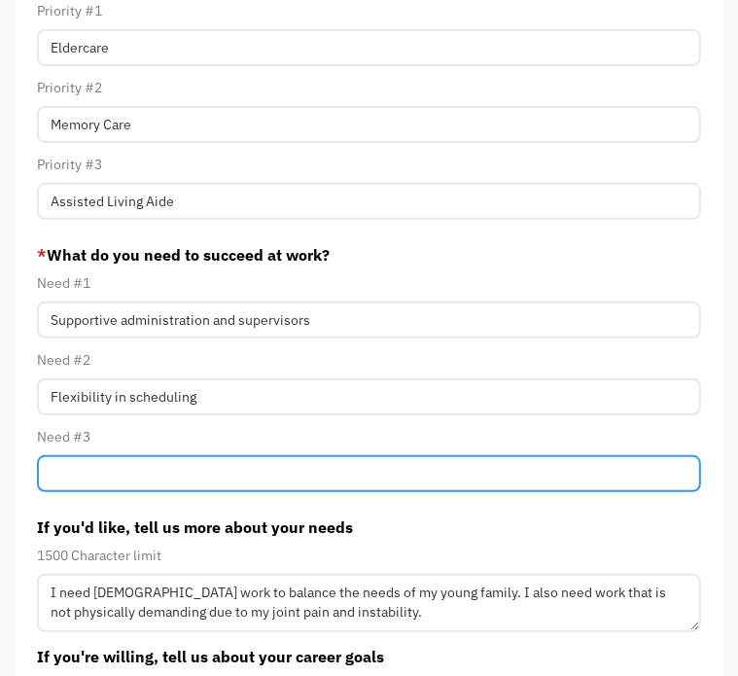
click at [317, 486] on input "Member-Path-Update" at bounding box center [368, 473] width 663 height 37
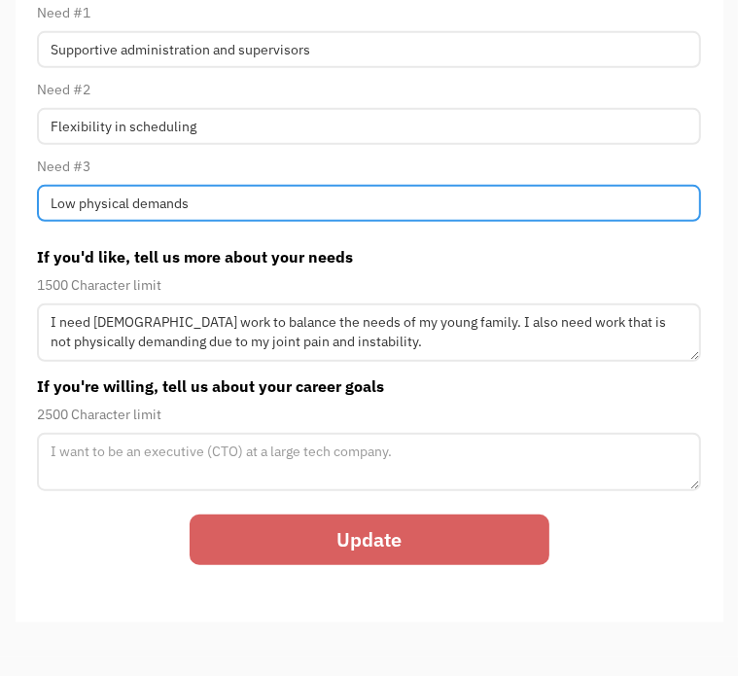
scroll to position [615, 0]
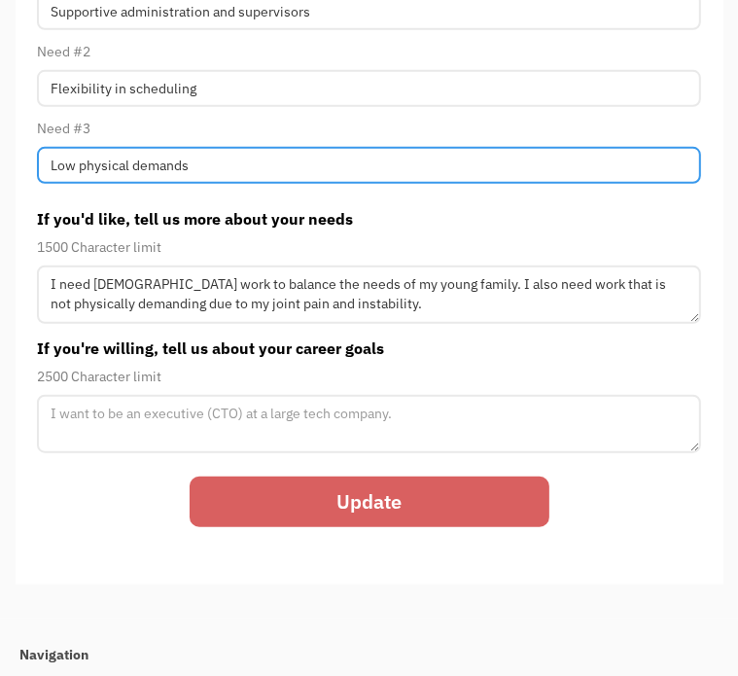
type input "Low physical demands"
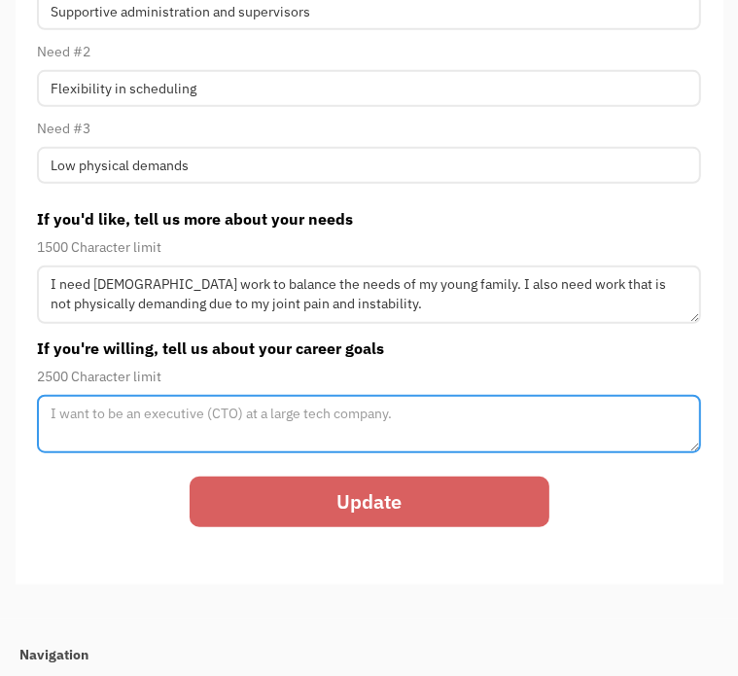
click at [422, 413] on textarea "Member-Path-Update" at bounding box center [368, 424] width 663 height 58
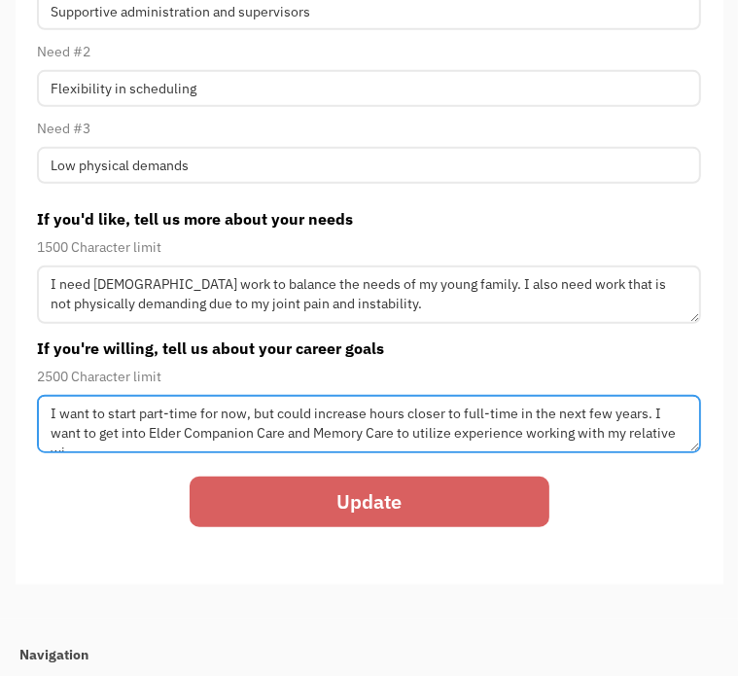
scroll to position [11, 0]
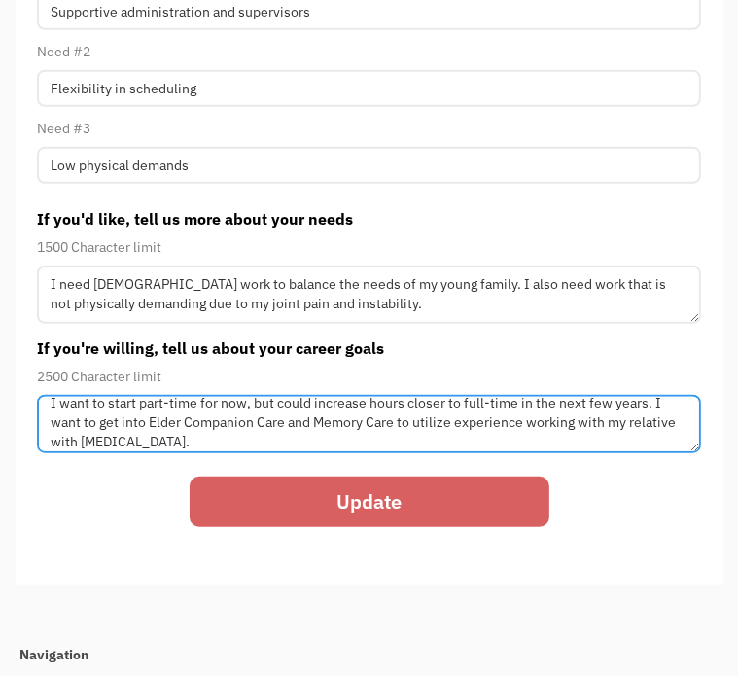
type textarea "I want to start part-time for now, but could increase hours closer to full-time…"
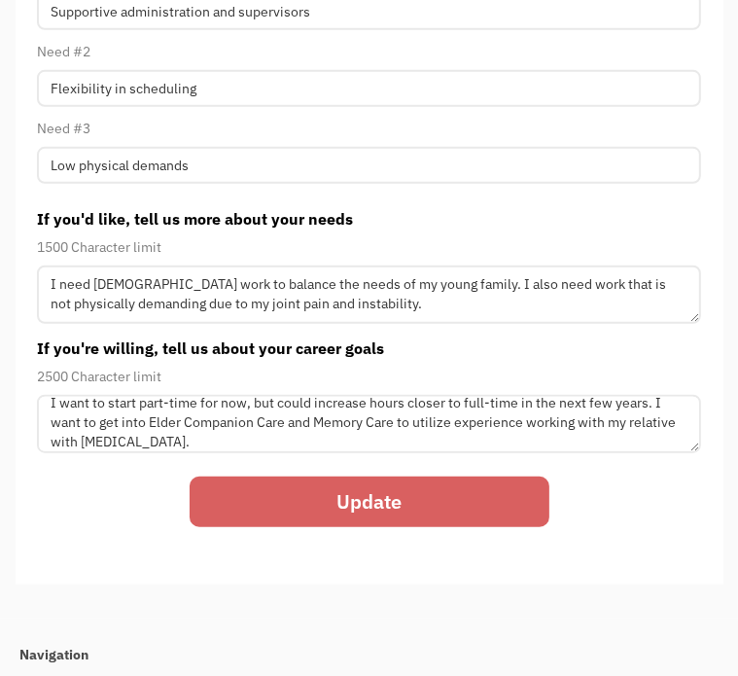
click at [388, 494] on input "Update" at bounding box center [370, 501] width 360 height 51
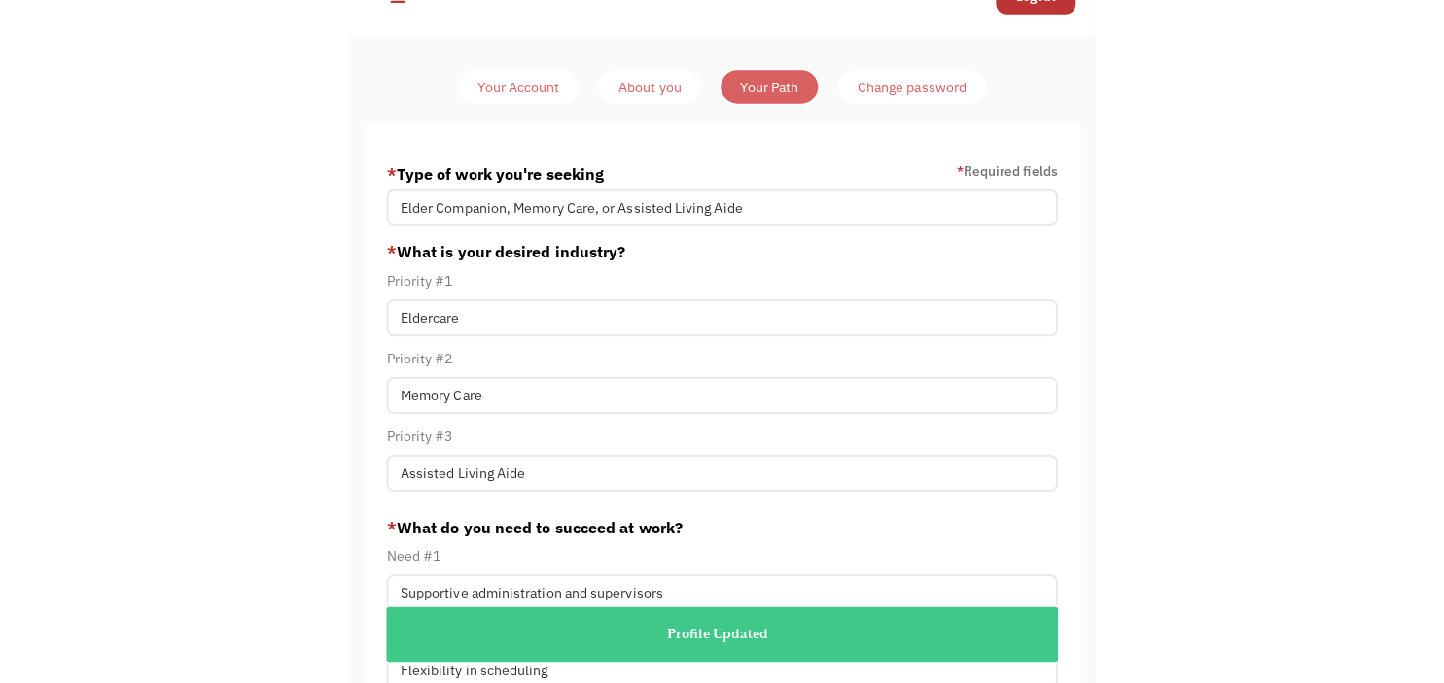
scroll to position [0, 0]
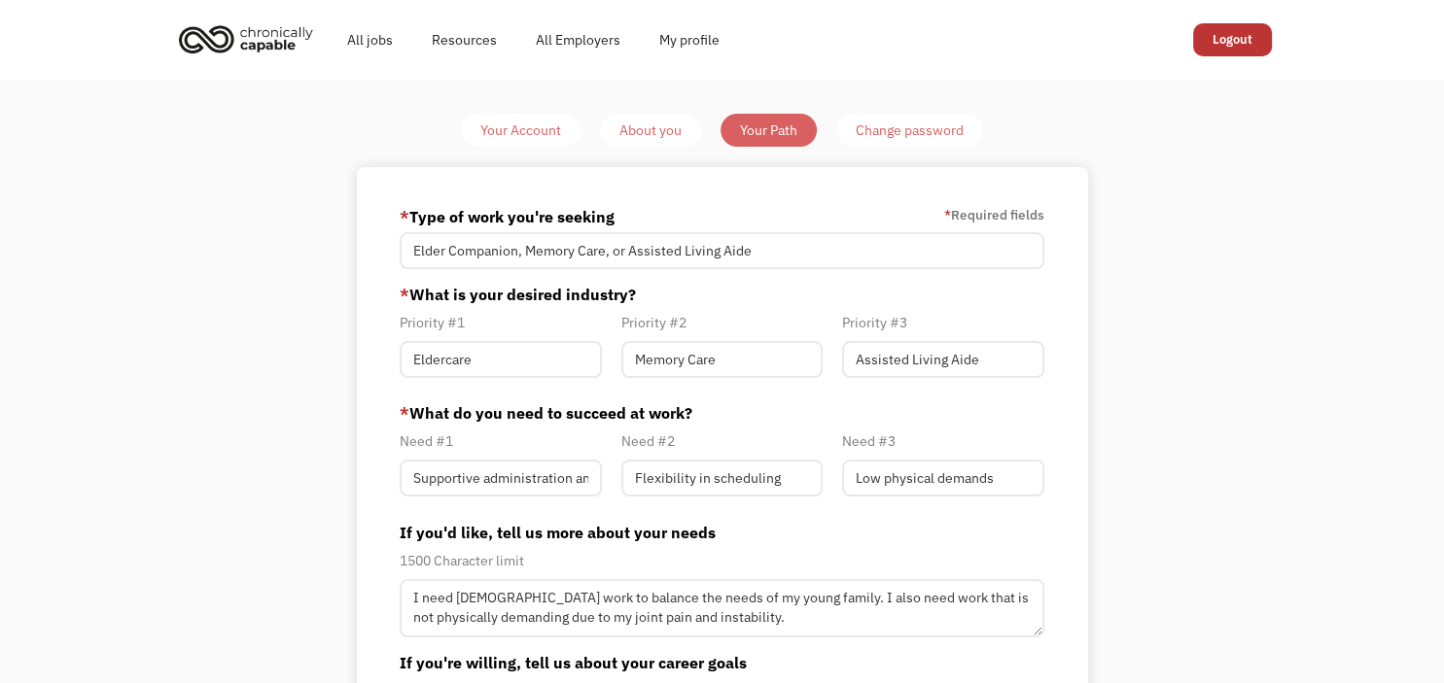
click at [521, 136] on div "Your Account" at bounding box center [520, 130] width 81 height 23
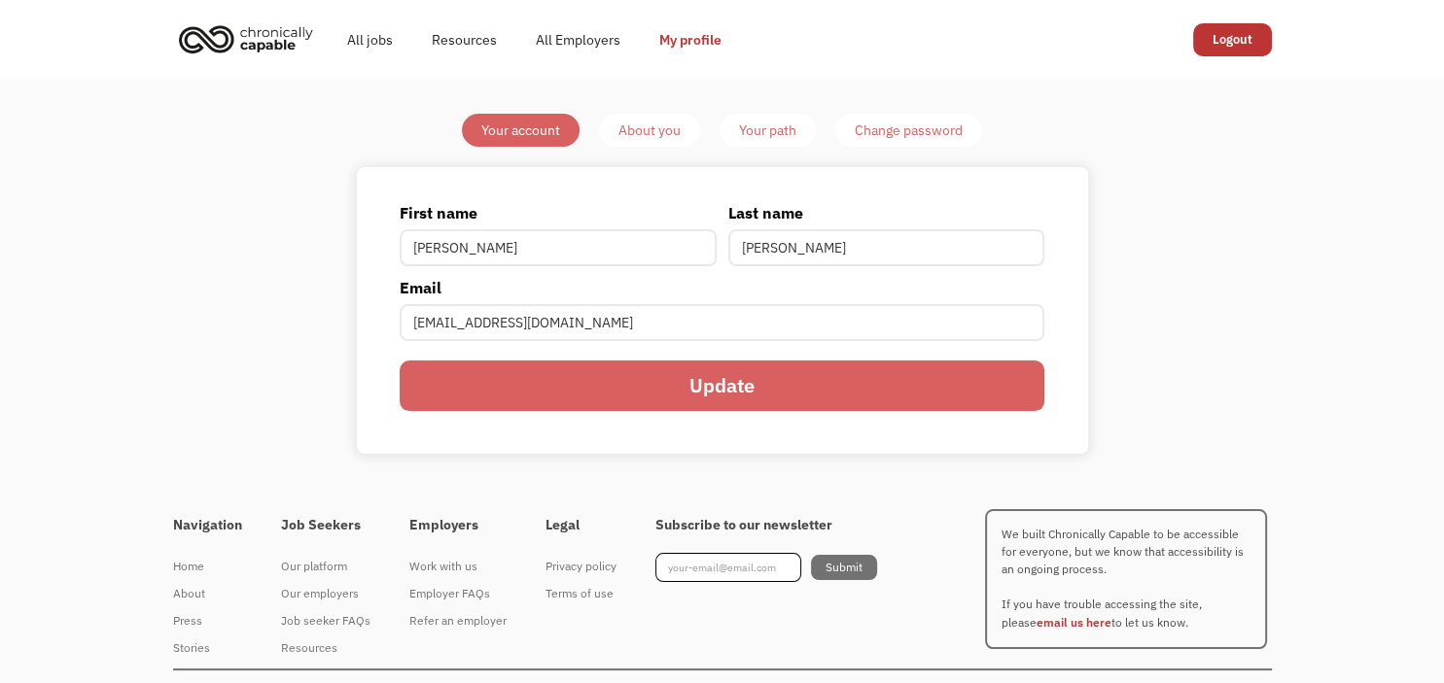
click at [647, 126] on div "About you" at bounding box center [649, 130] width 62 height 23
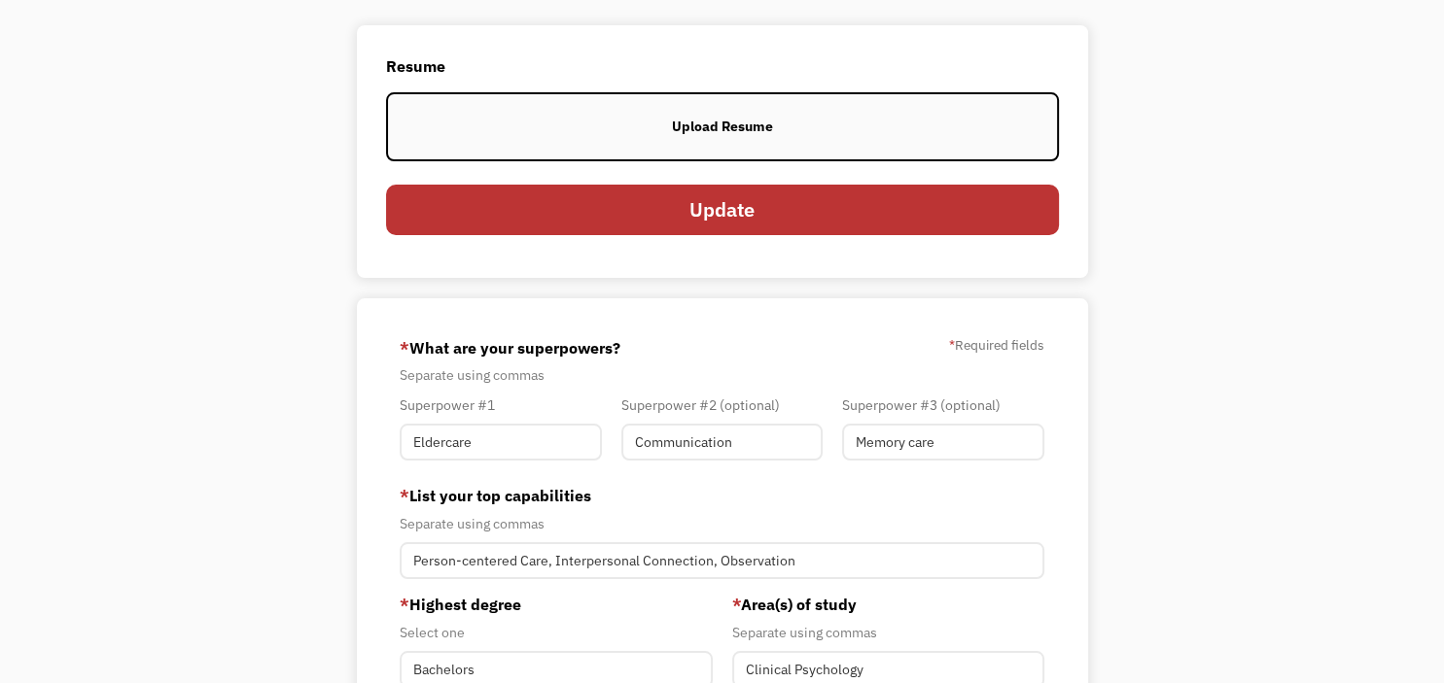
scroll to position [115, 0]
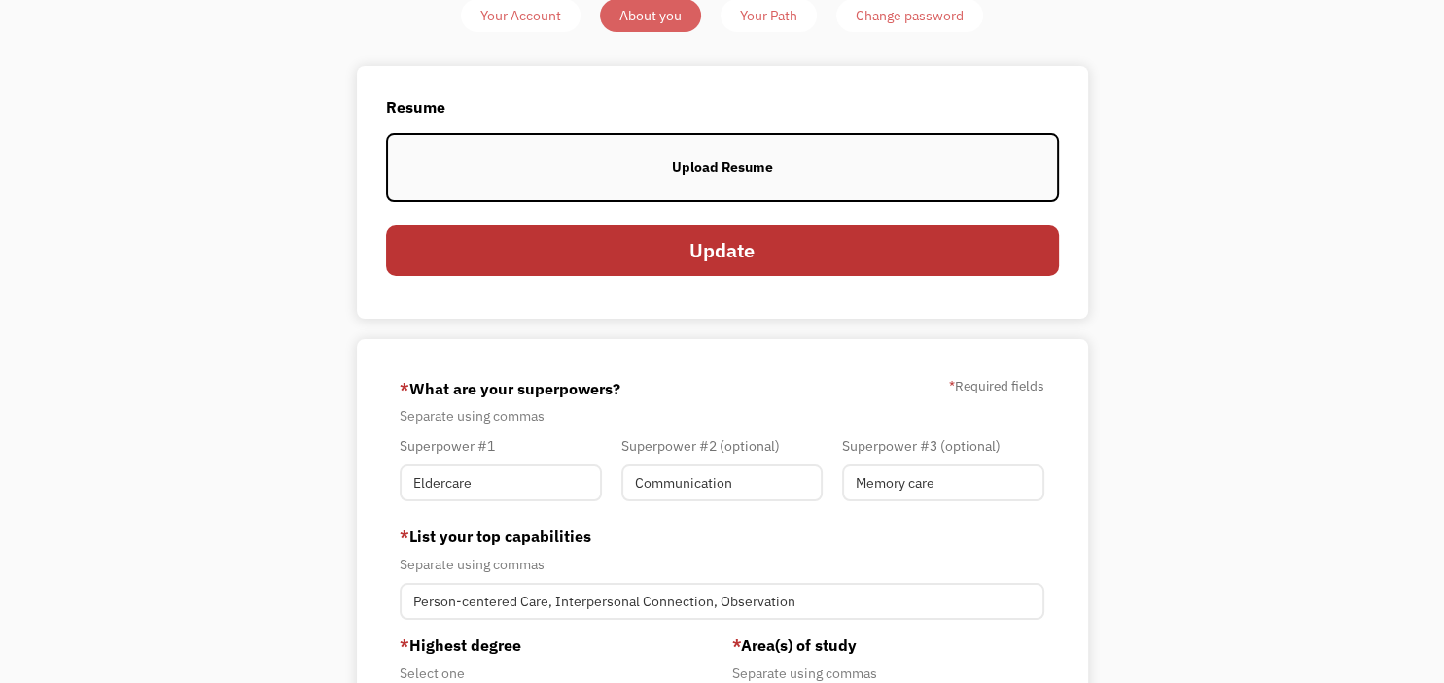
click at [822, 171] on label "Upload Resume" at bounding box center [722, 167] width 673 height 68
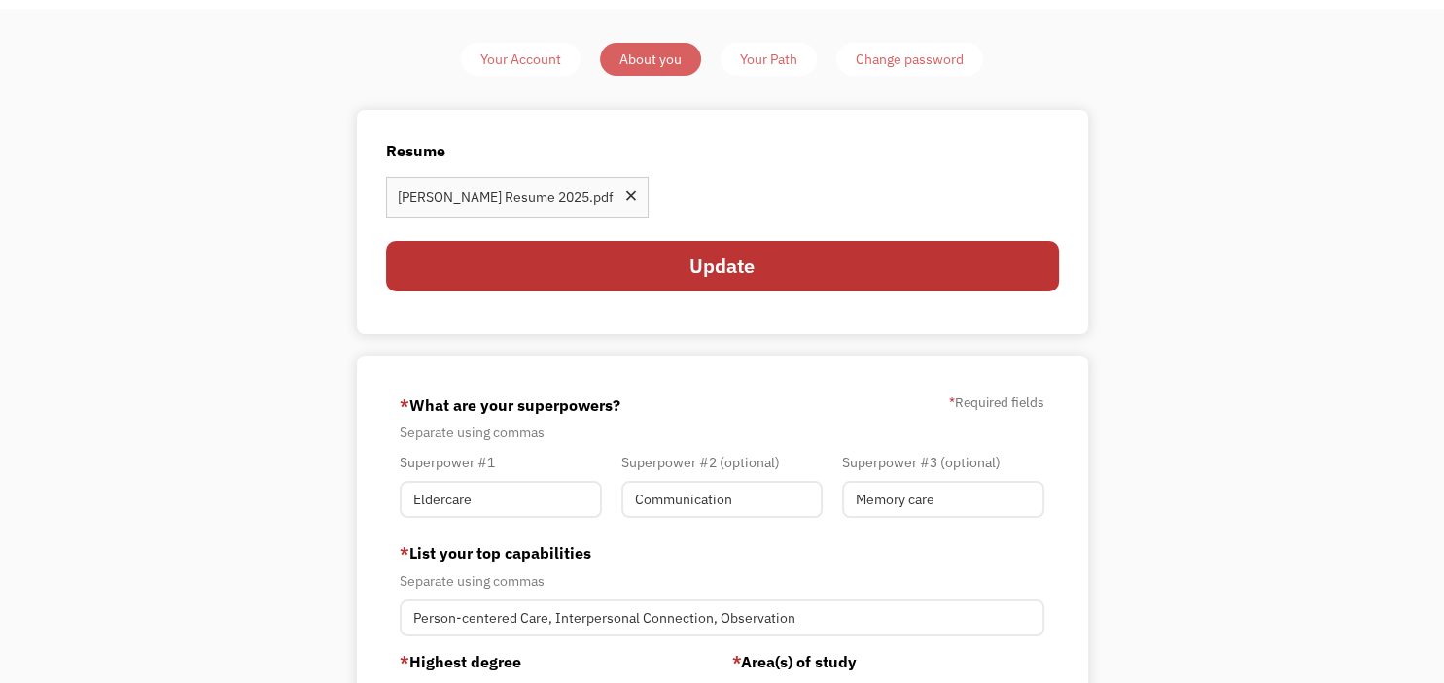
scroll to position [12, 0]
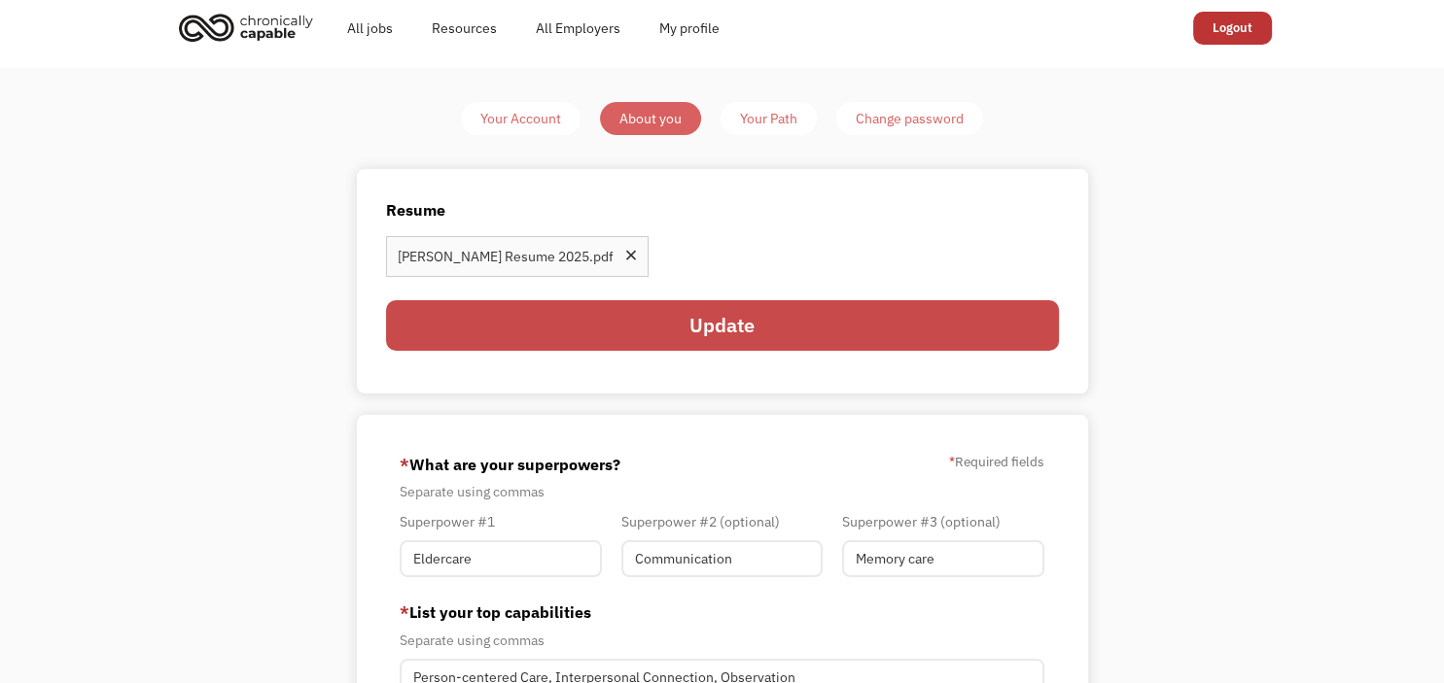
click at [675, 324] on input "Update" at bounding box center [722, 325] width 673 height 51
type input "Please wait..."
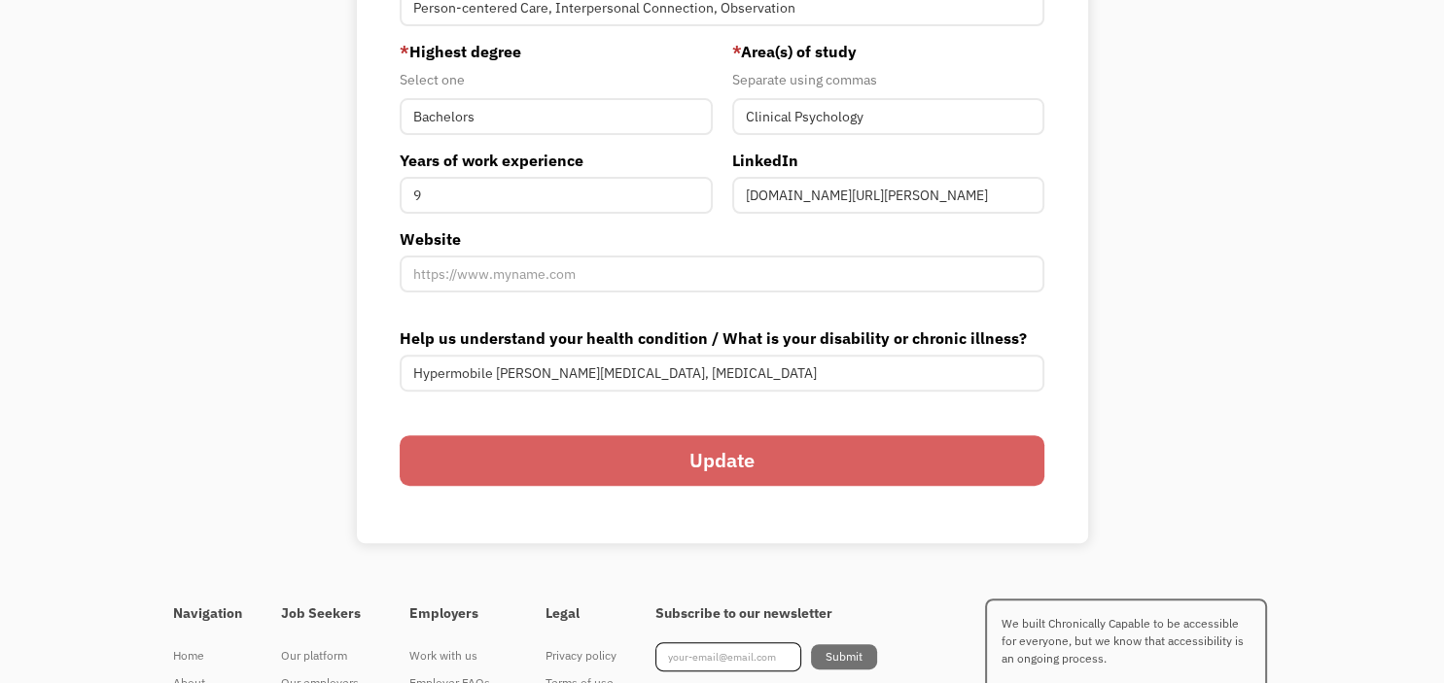
scroll to position [702, 0]
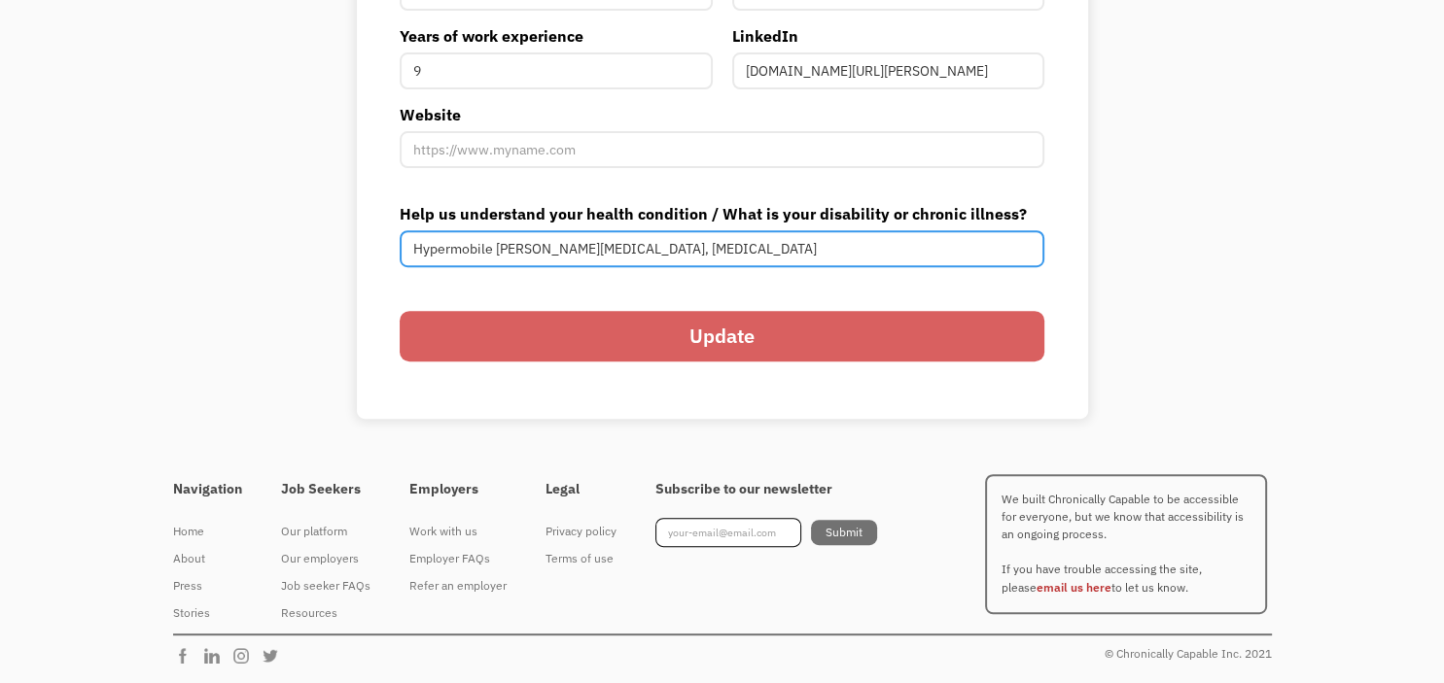
click at [683, 252] on input "Hypermobile Ehlers-Danlos Syndrome, joint instability" at bounding box center [722, 248] width 645 height 37
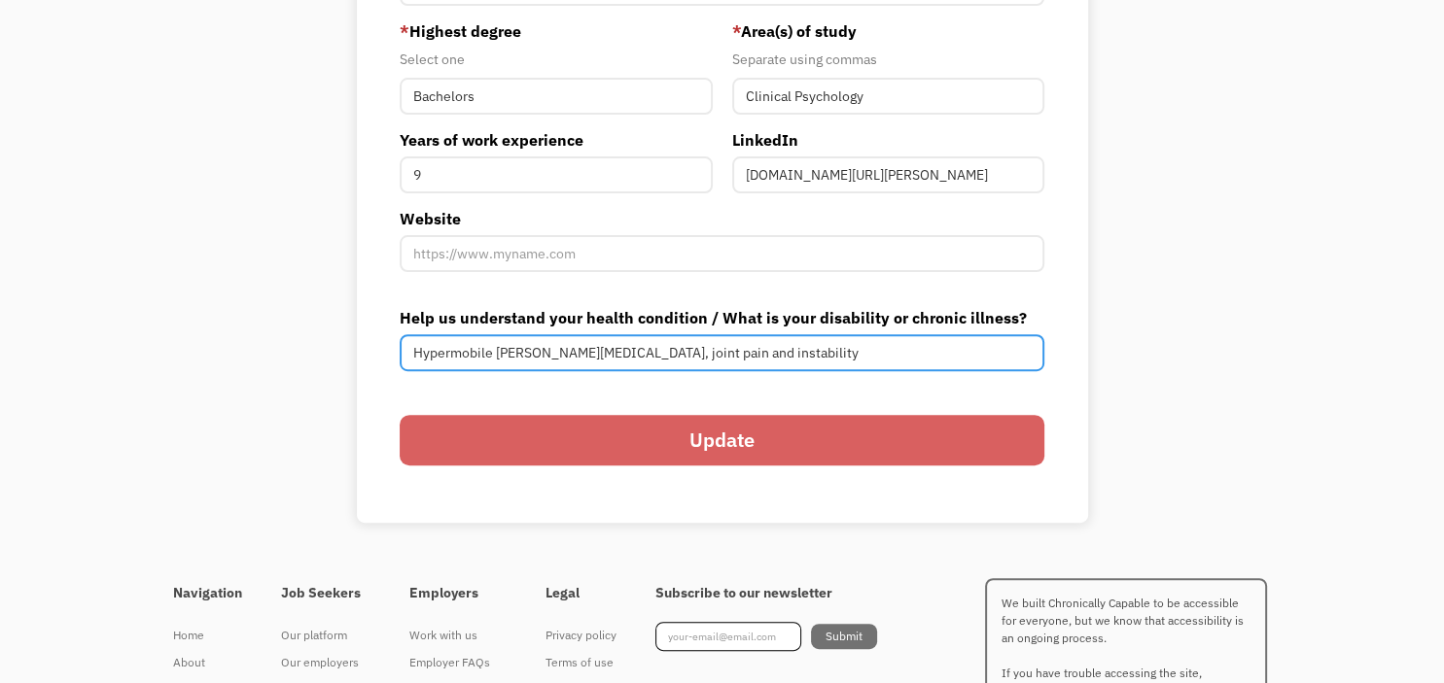
scroll to position [599, 0]
type input "Hypermobile Ehlers-Danlos Syndrome, joint pain and instability"
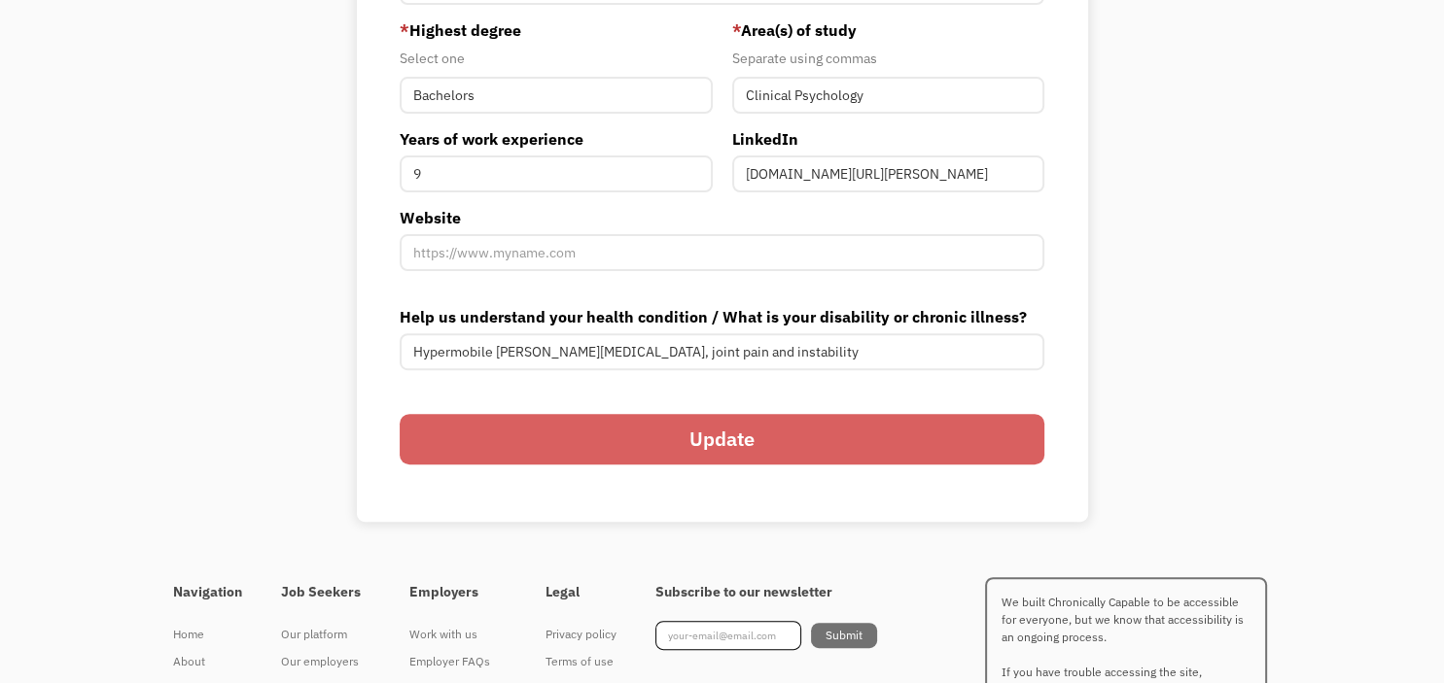
click at [706, 431] on input "Update" at bounding box center [722, 439] width 645 height 51
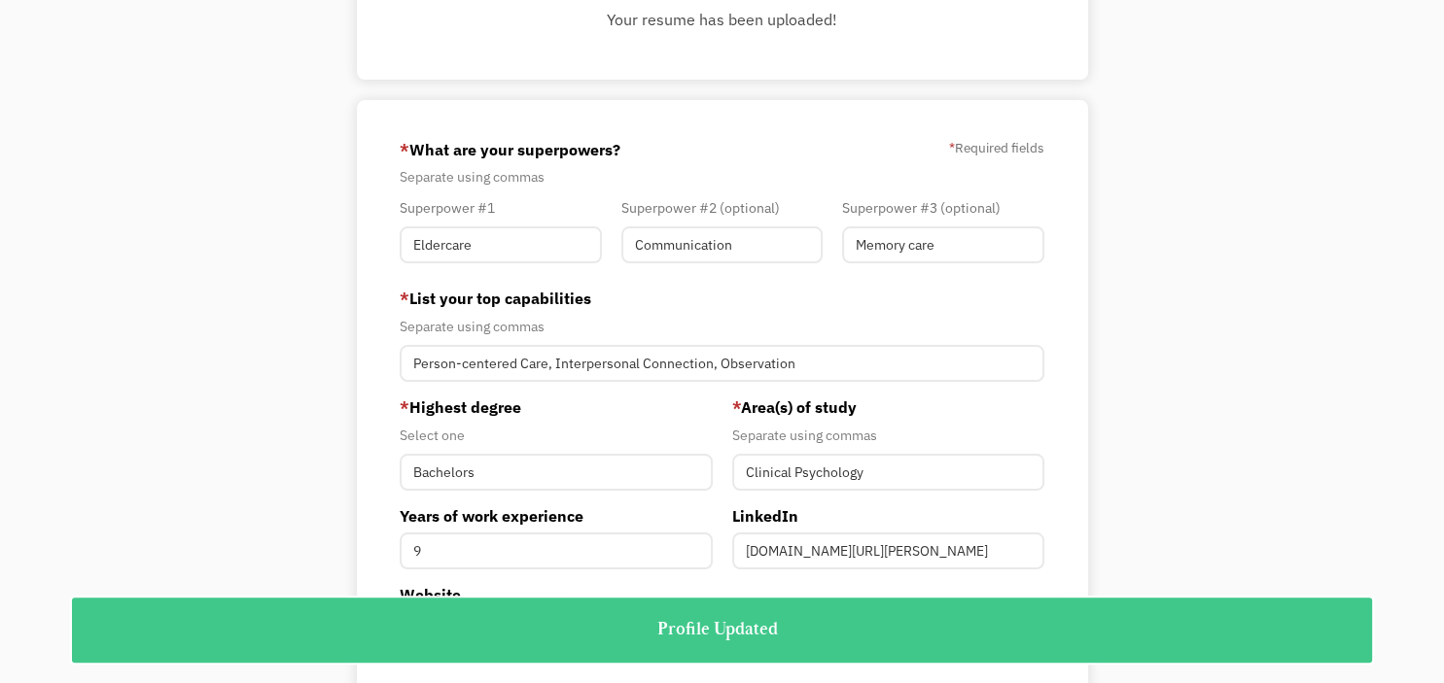
scroll to position [0, 0]
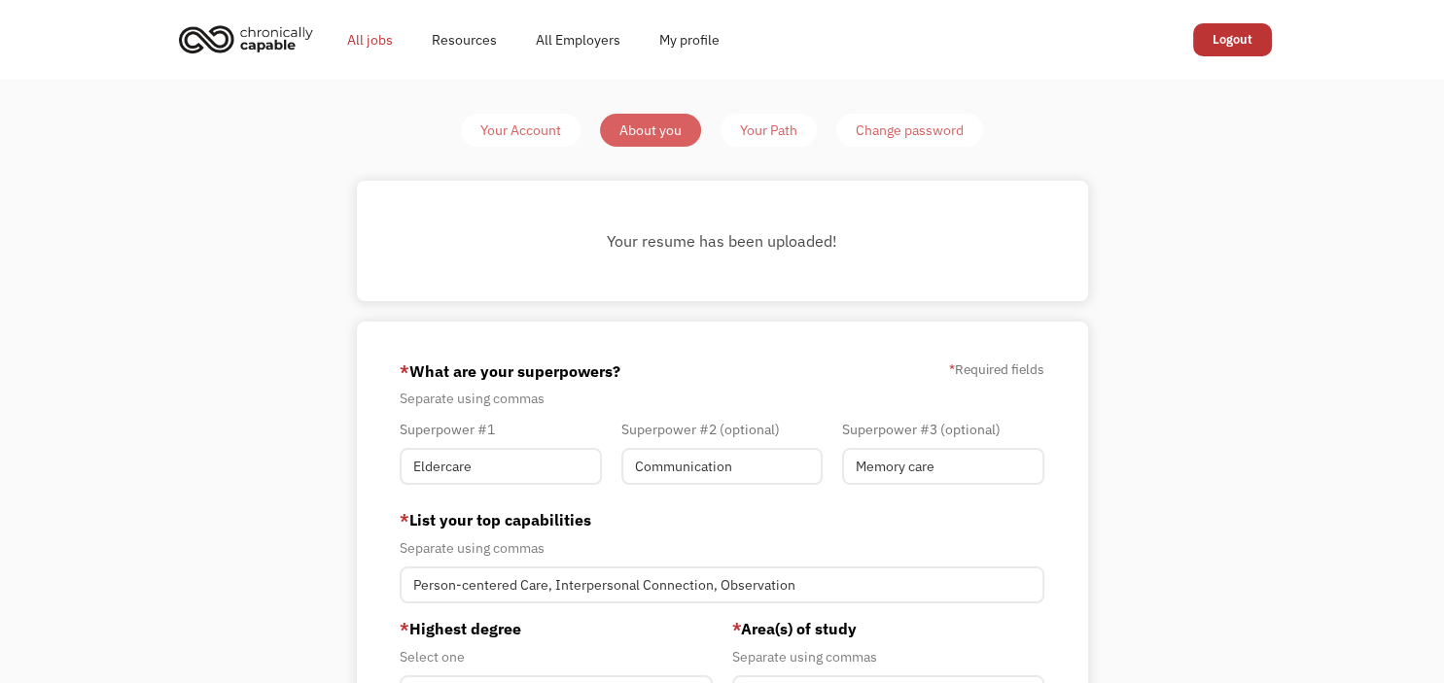
click at [366, 44] on link "All jobs" at bounding box center [370, 40] width 85 height 62
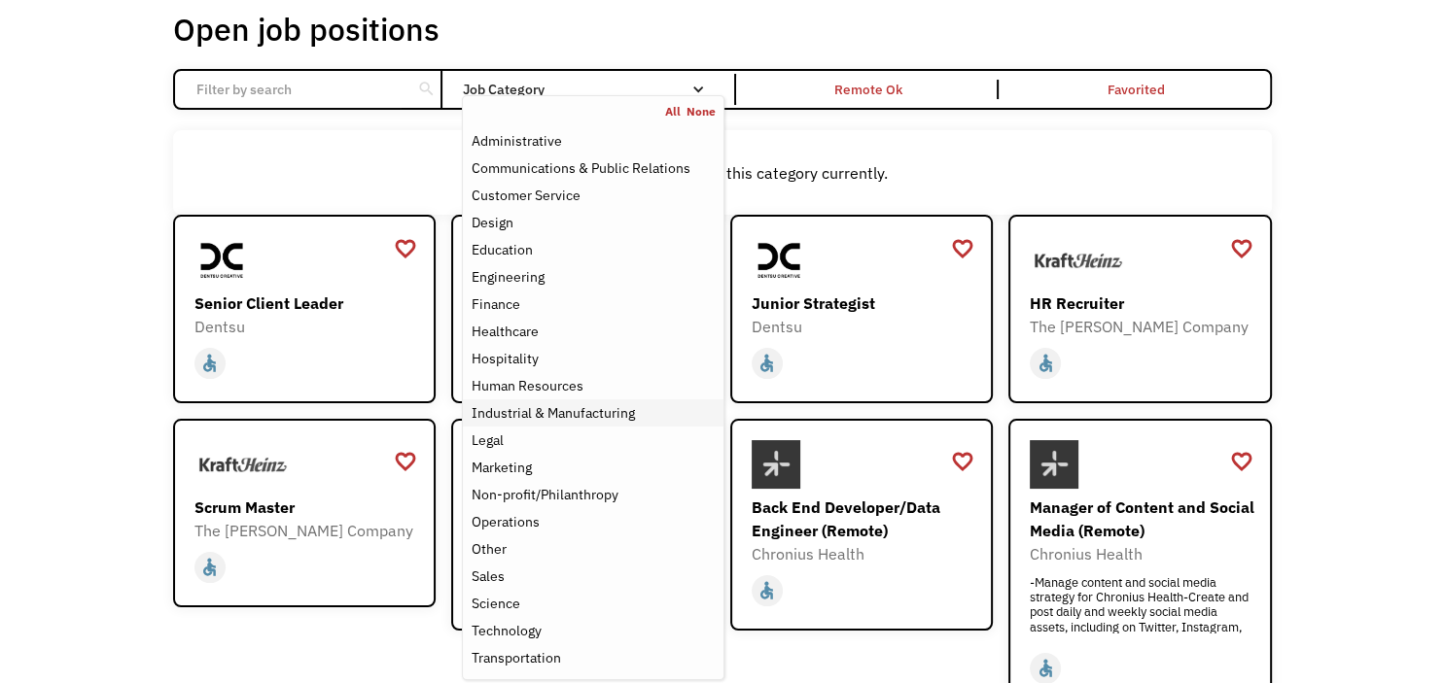
scroll to position [205, 0]
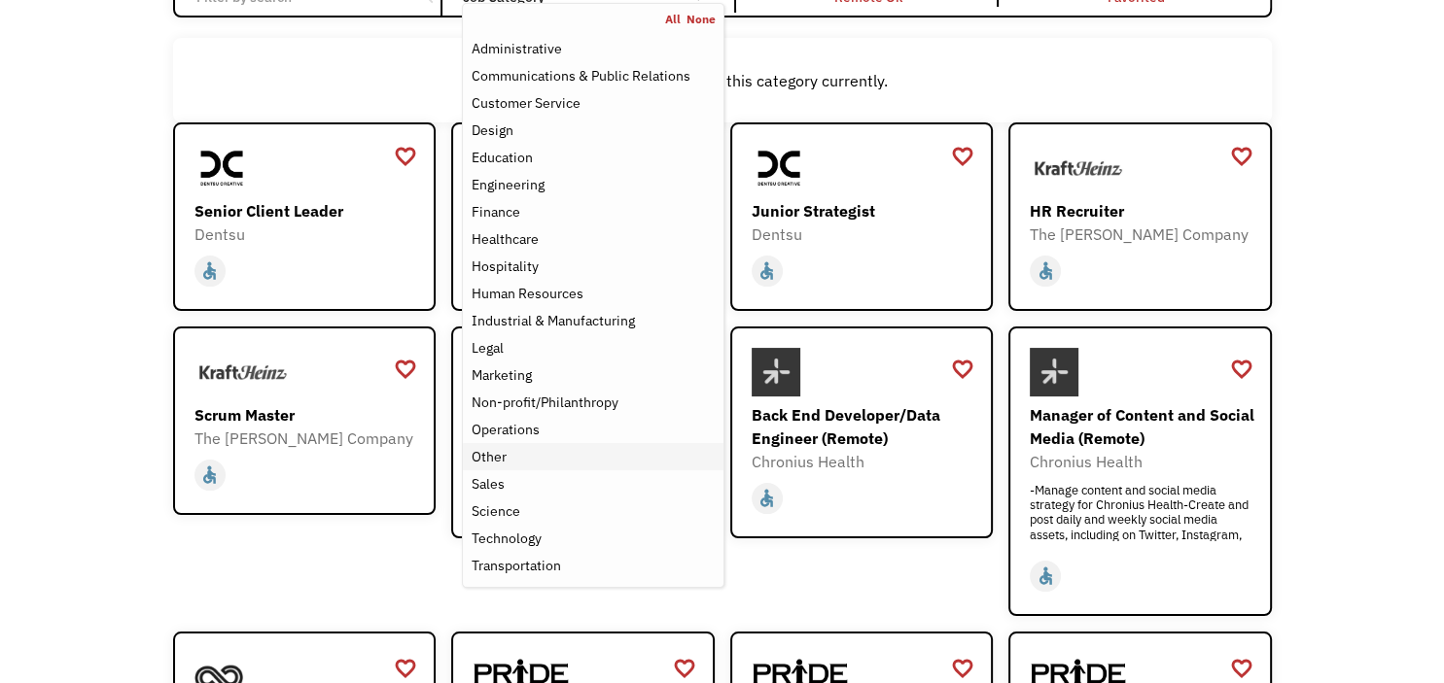
click at [505, 453] on div "Other" at bounding box center [488, 456] width 35 height 23
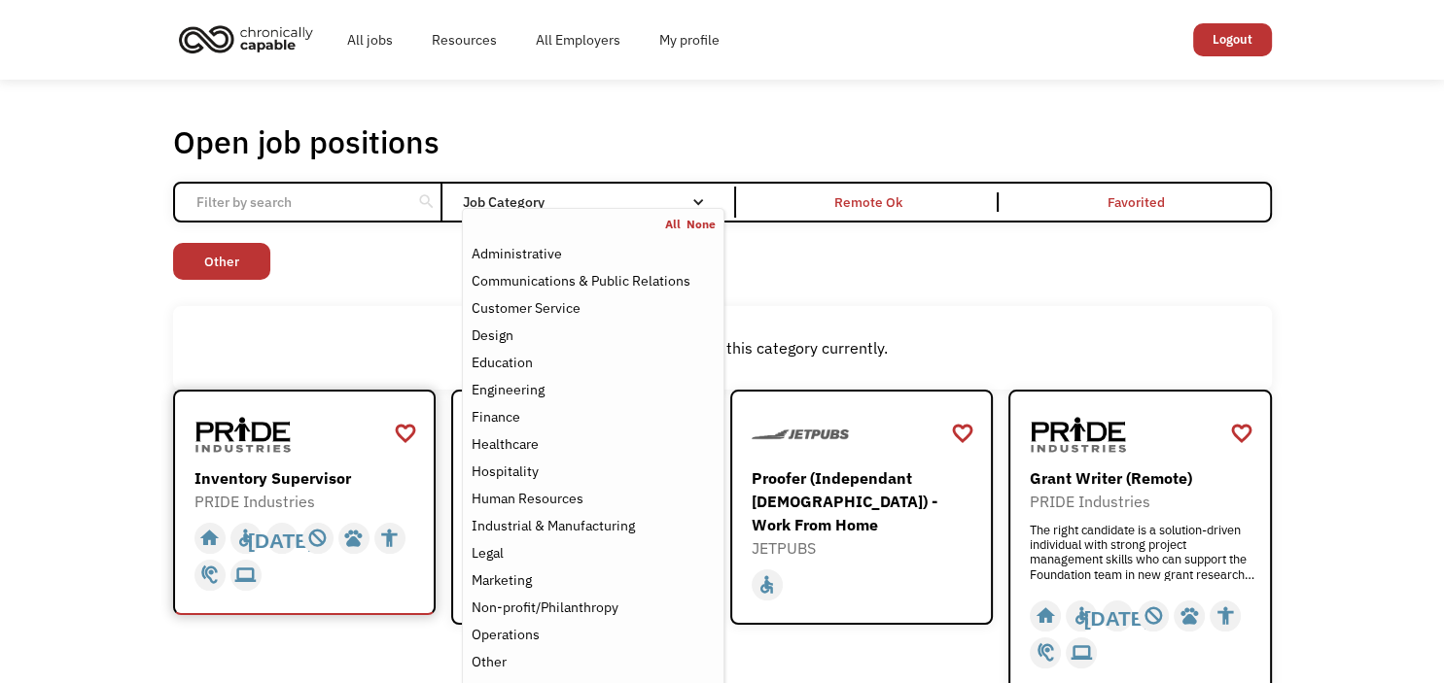
click at [360, 308] on div "There aren't any jobs in this category currently." at bounding box center [722, 348] width 1099 height 84
click at [535, 607] on div "Non-profit/Philanthropy" at bounding box center [544, 607] width 147 height 23
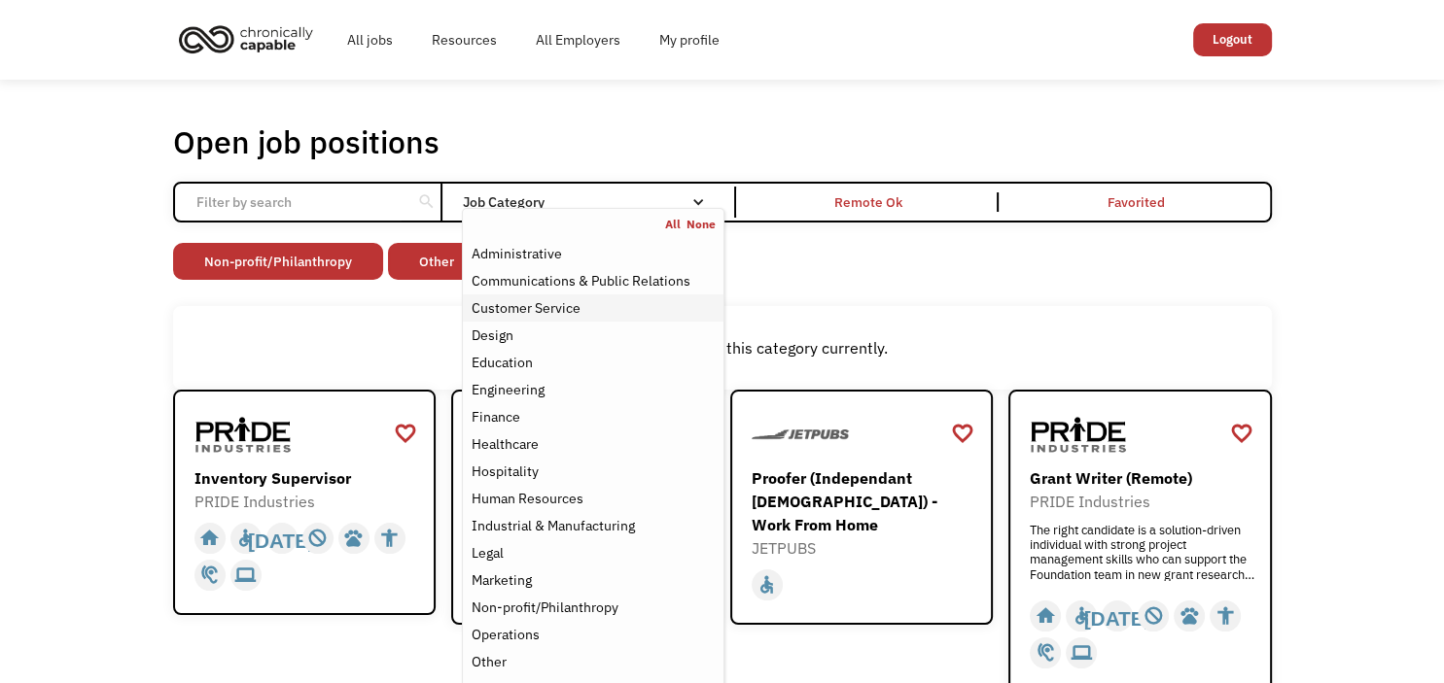
click at [570, 300] on div "Customer Service" at bounding box center [525, 307] width 109 height 23
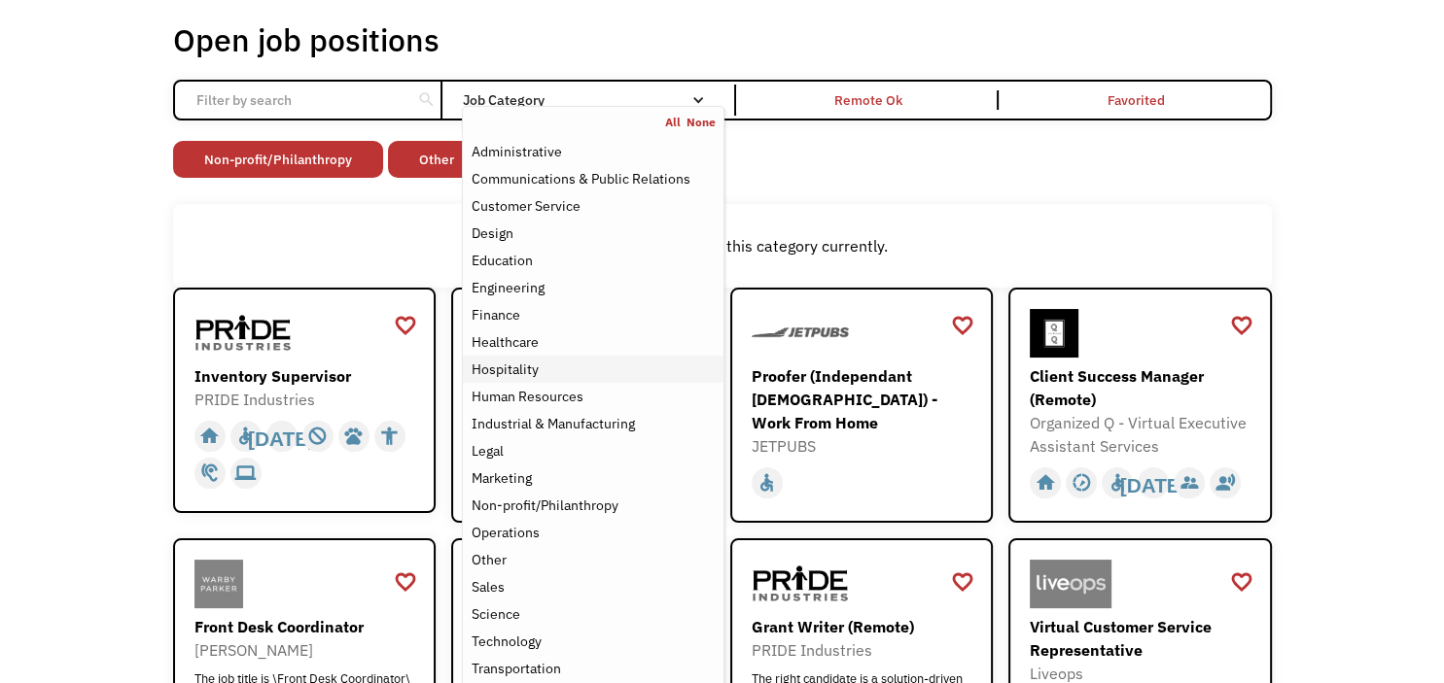
scroll to position [205, 0]
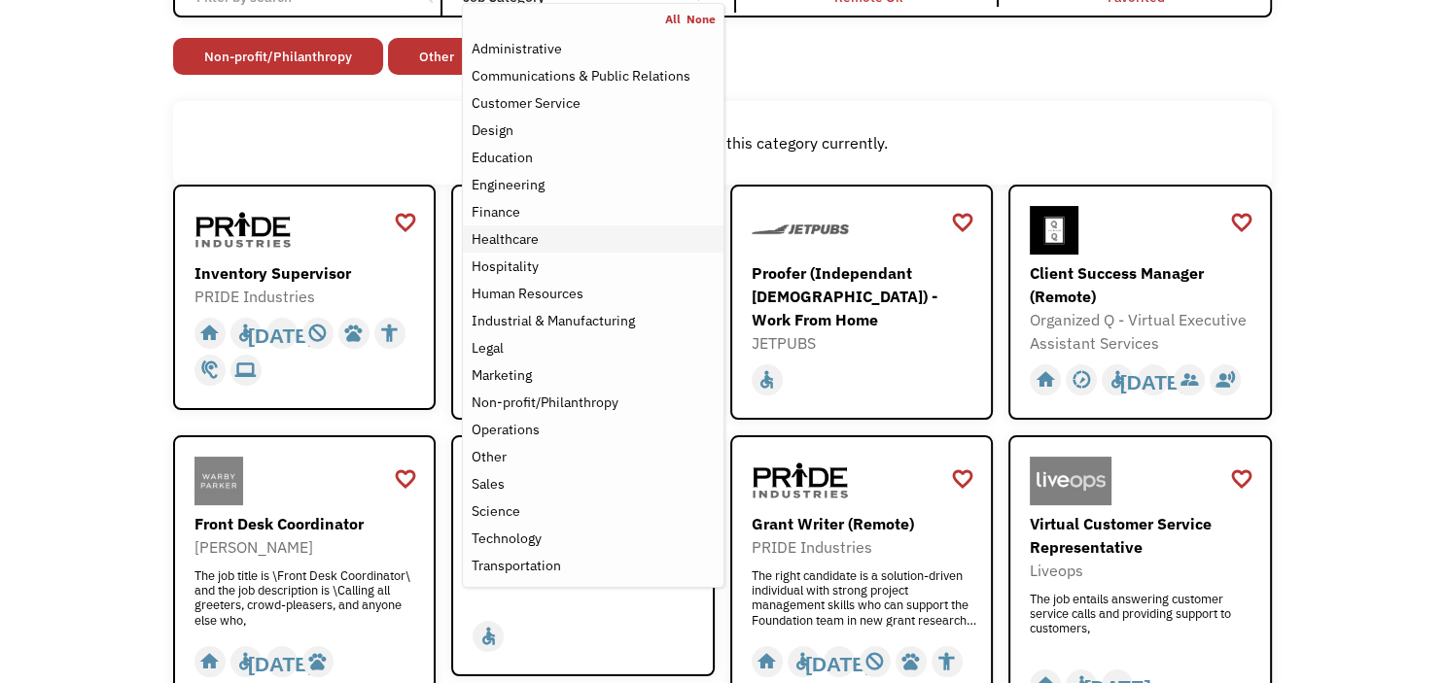
click at [542, 239] on div "Healthcare" at bounding box center [593, 238] width 244 height 23
click at [1099, 115] on div "There aren't any jobs in this category currently." at bounding box center [722, 143] width 1099 height 84
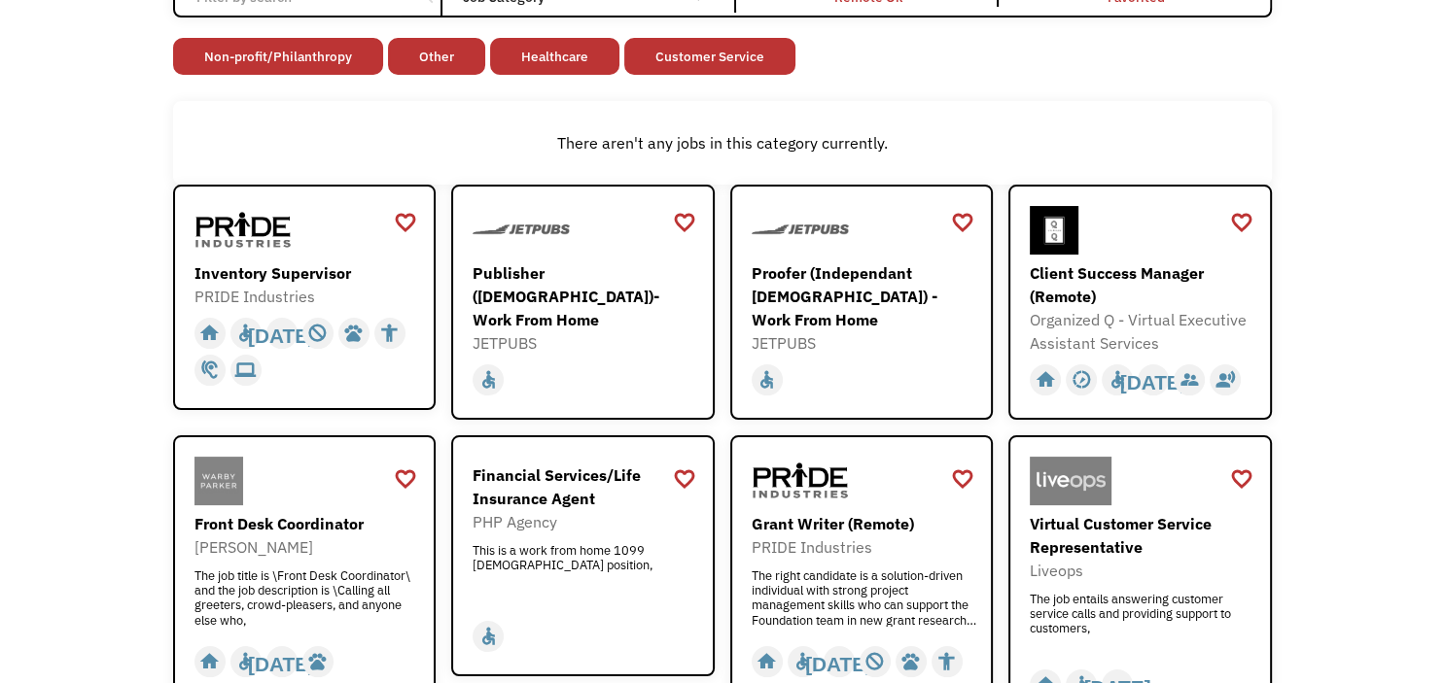
scroll to position [102, 0]
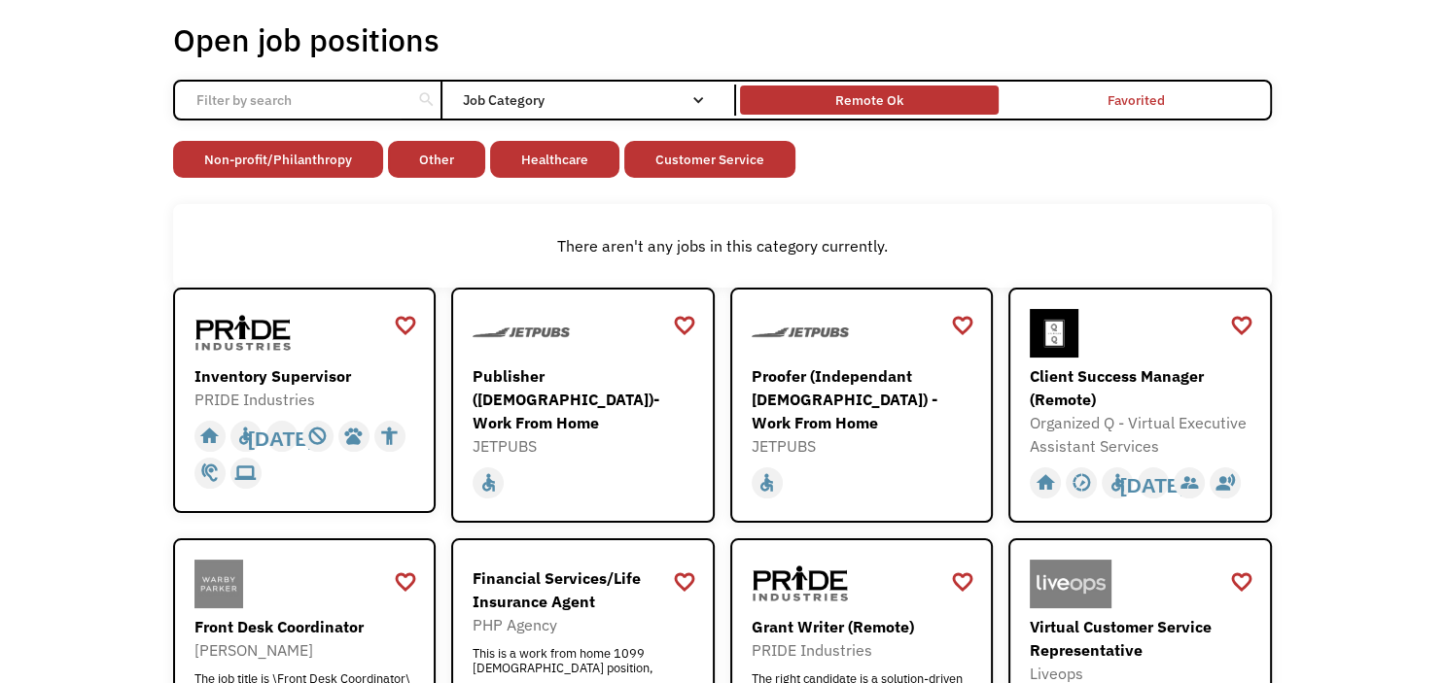
click at [892, 93] on div "Remote Ok" at bounding box center [869, 99] width 68 height 23
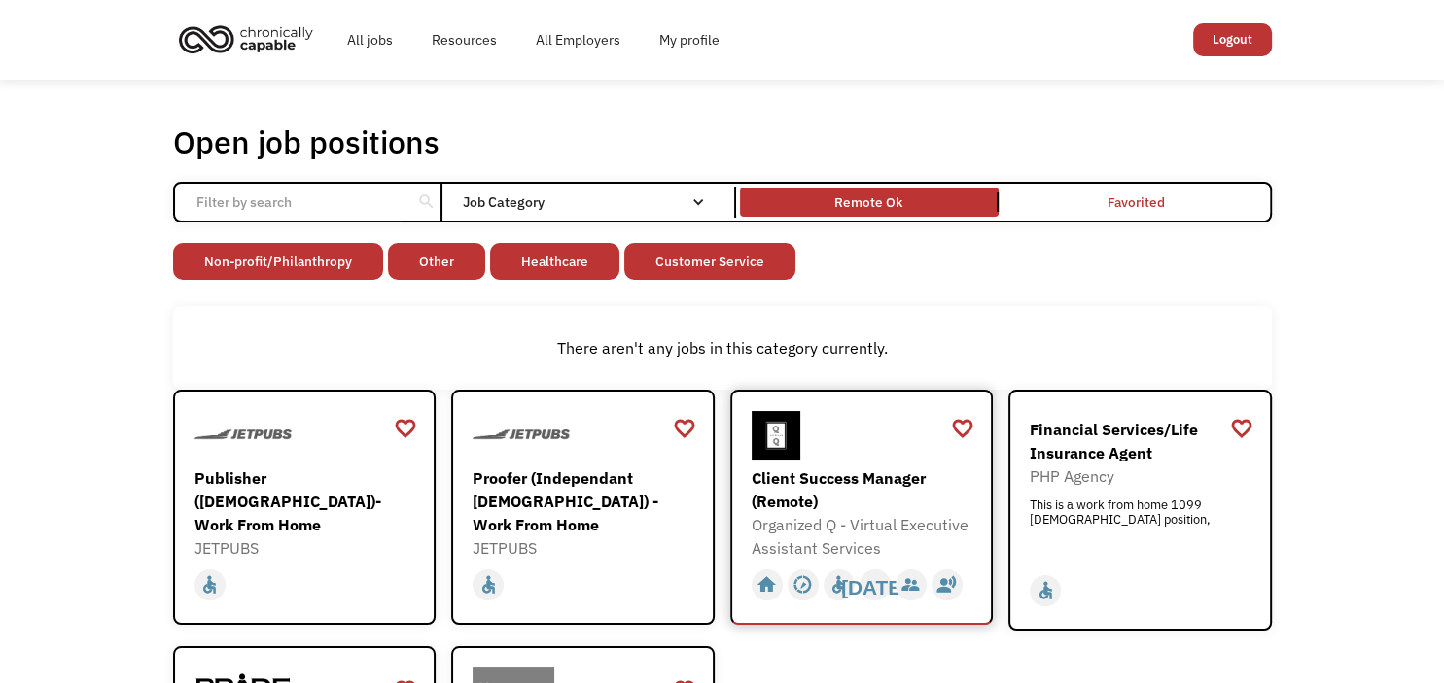
scroll to position [0, 0]
click at [466, 32] on link "Resources" at bounding box center [464, 40] width 104 height 62
